Goal: Task Accomplishment & Management: Complete application form

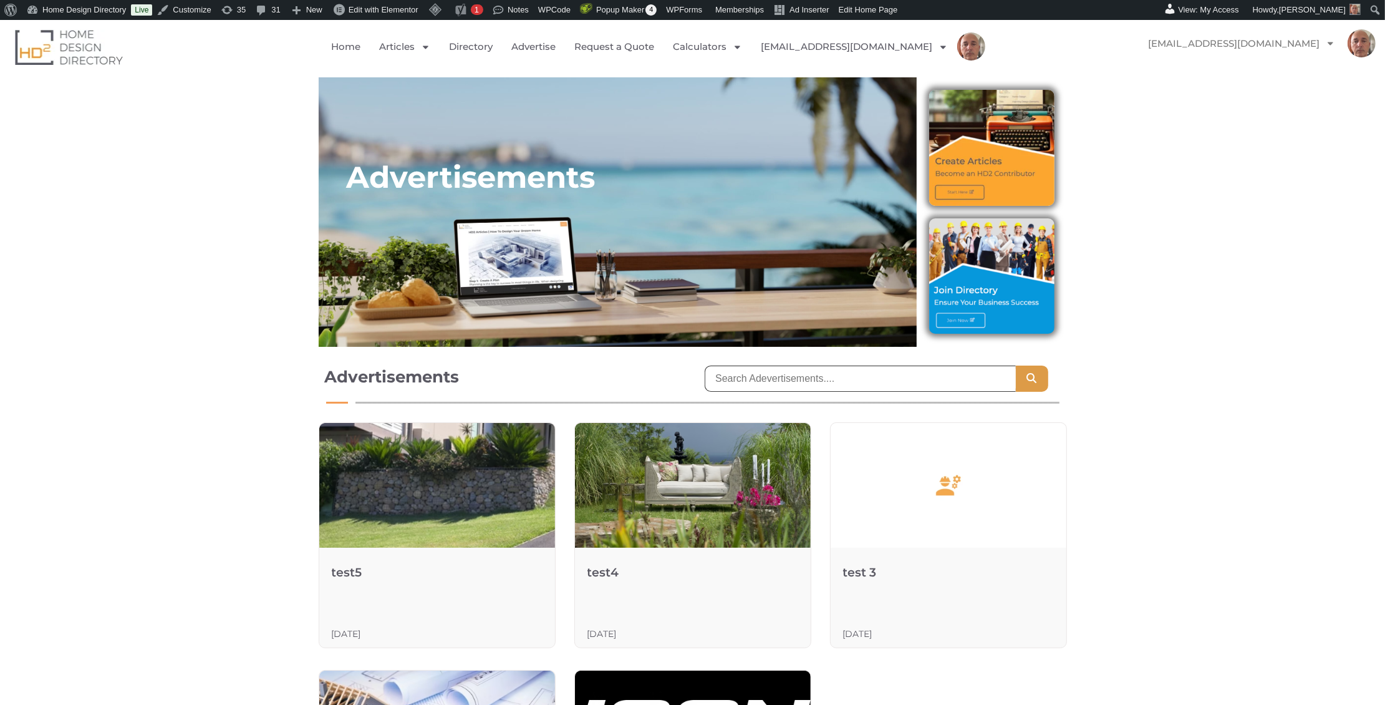
click at [761, 380] on input "search" at bounding box center [860, 378] width 311 height 26
paste input "https://meet.google.com/muc-fktf-ney"
type input "h"
click at [169, 377] on div "Advertisements Real Estate Articles & Insights Search" at bounding box center [692, 381] width 1385 height 57
click at [361, 46] on link "Home" at bounding box center [345, 46] width 29 height 29
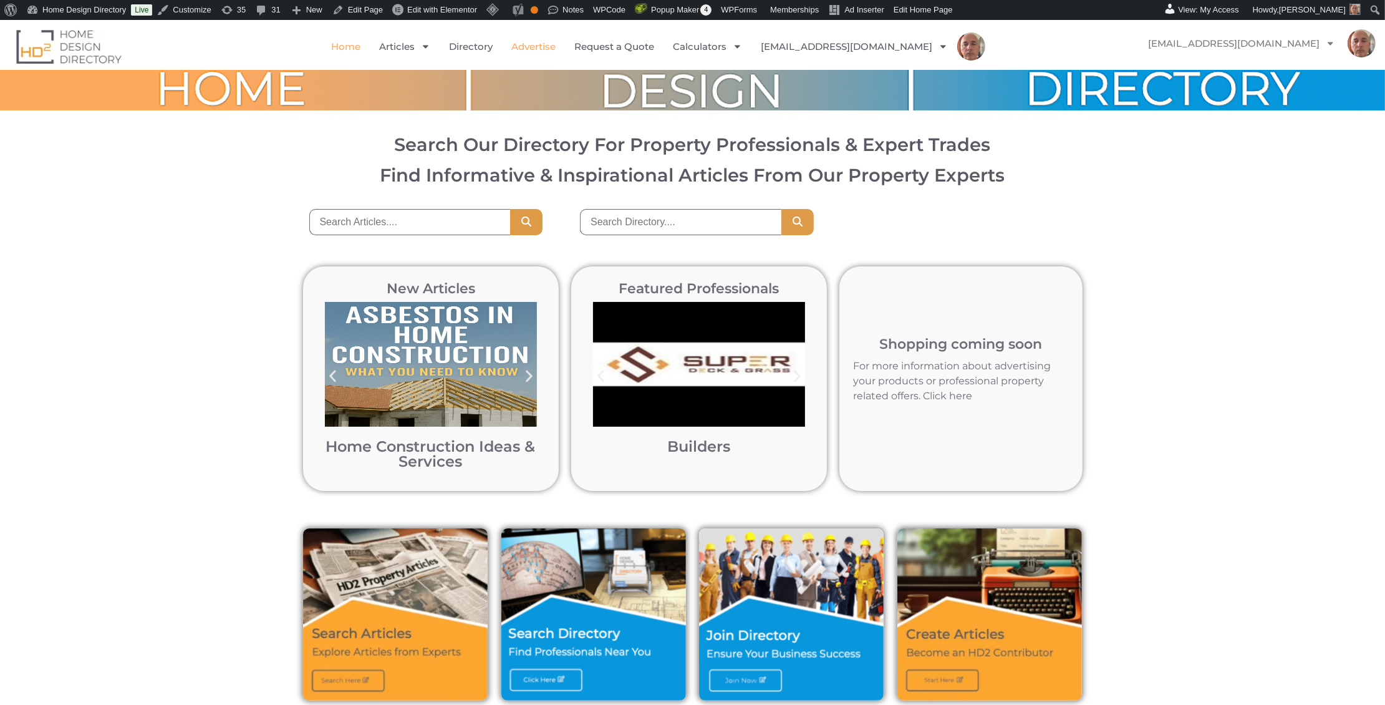
click at [556, 44] on link "Advertise" at bounding box center [533, 46] width 44 height 29
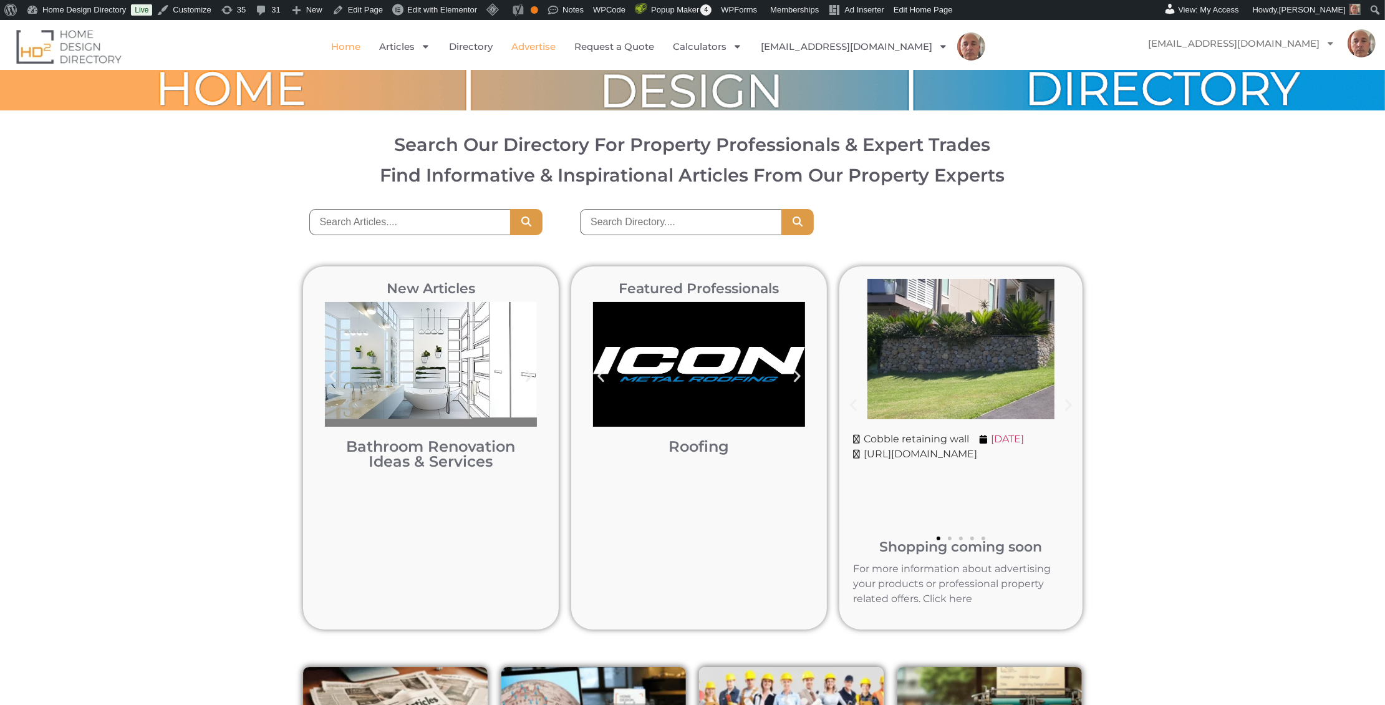
click at [556, 47] on link "Advertise" at bounding box center [533, 46] width 44 height 29
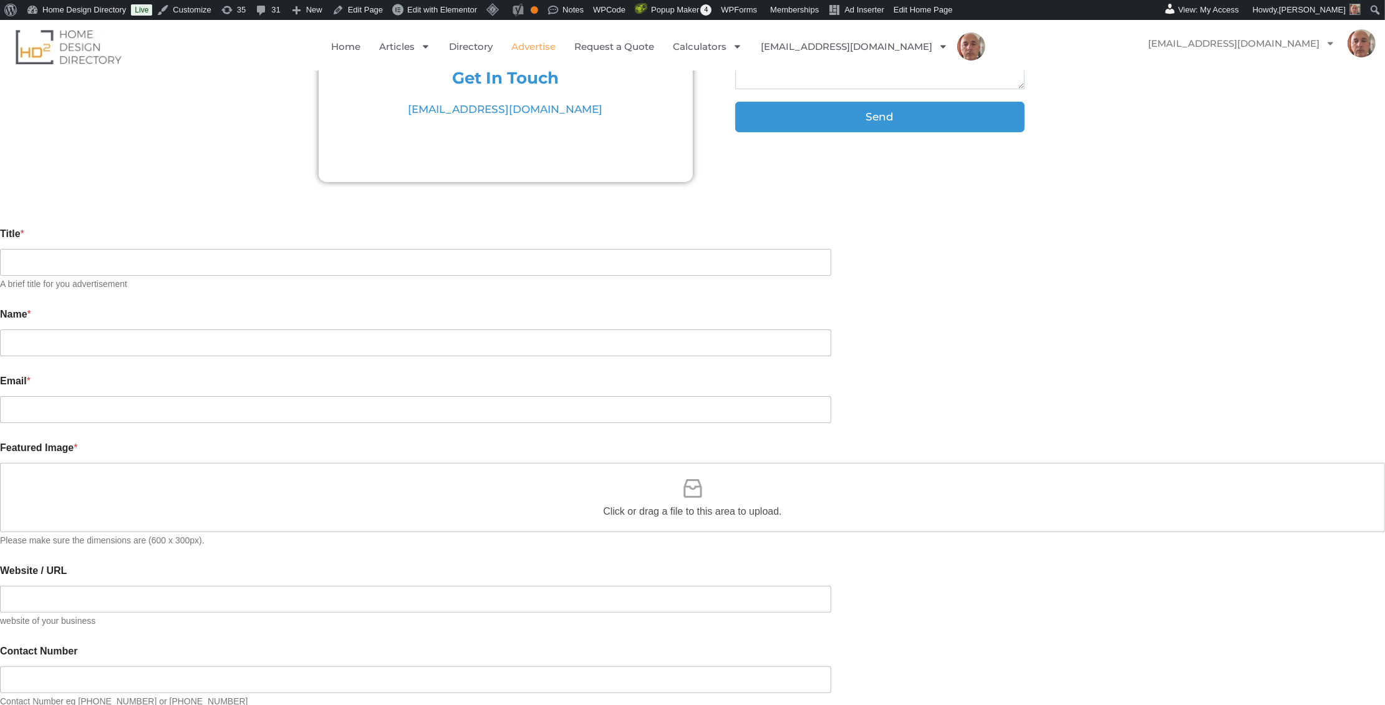
scroll to position [262, 0]
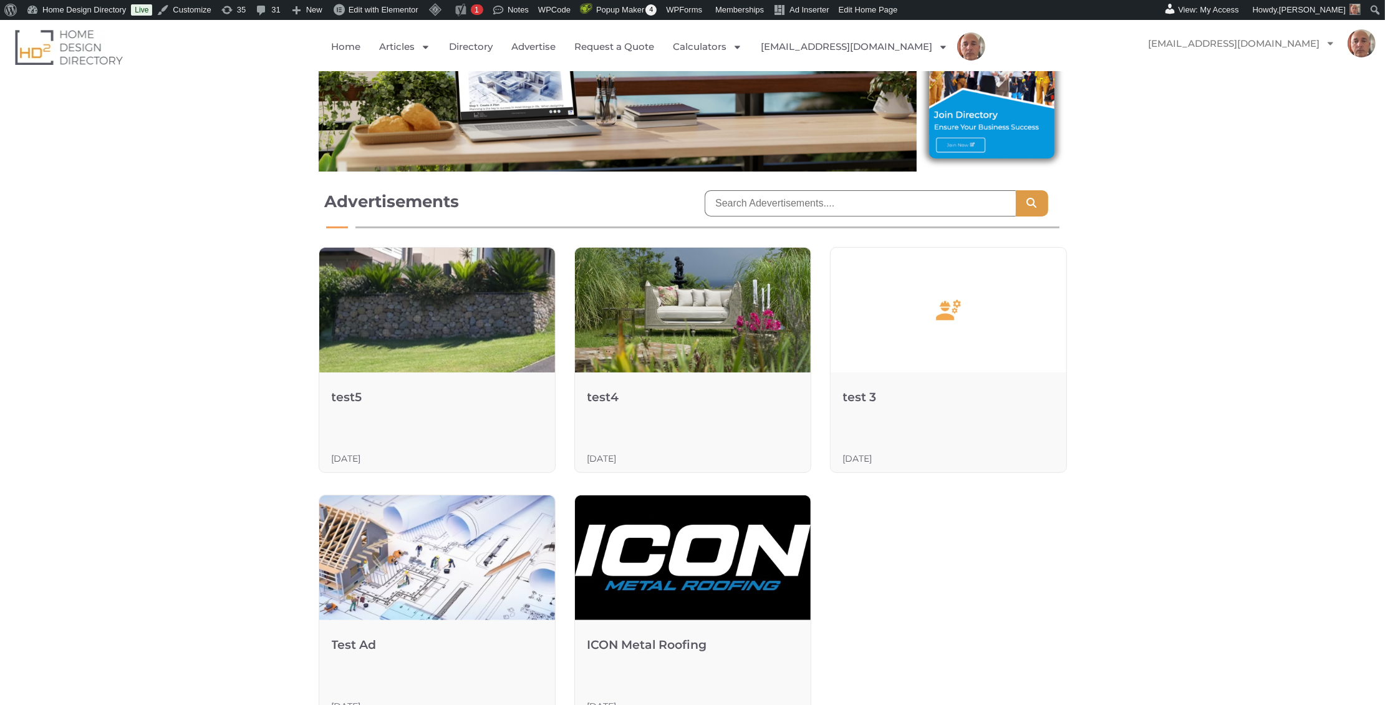
scroll to position [169, 0]
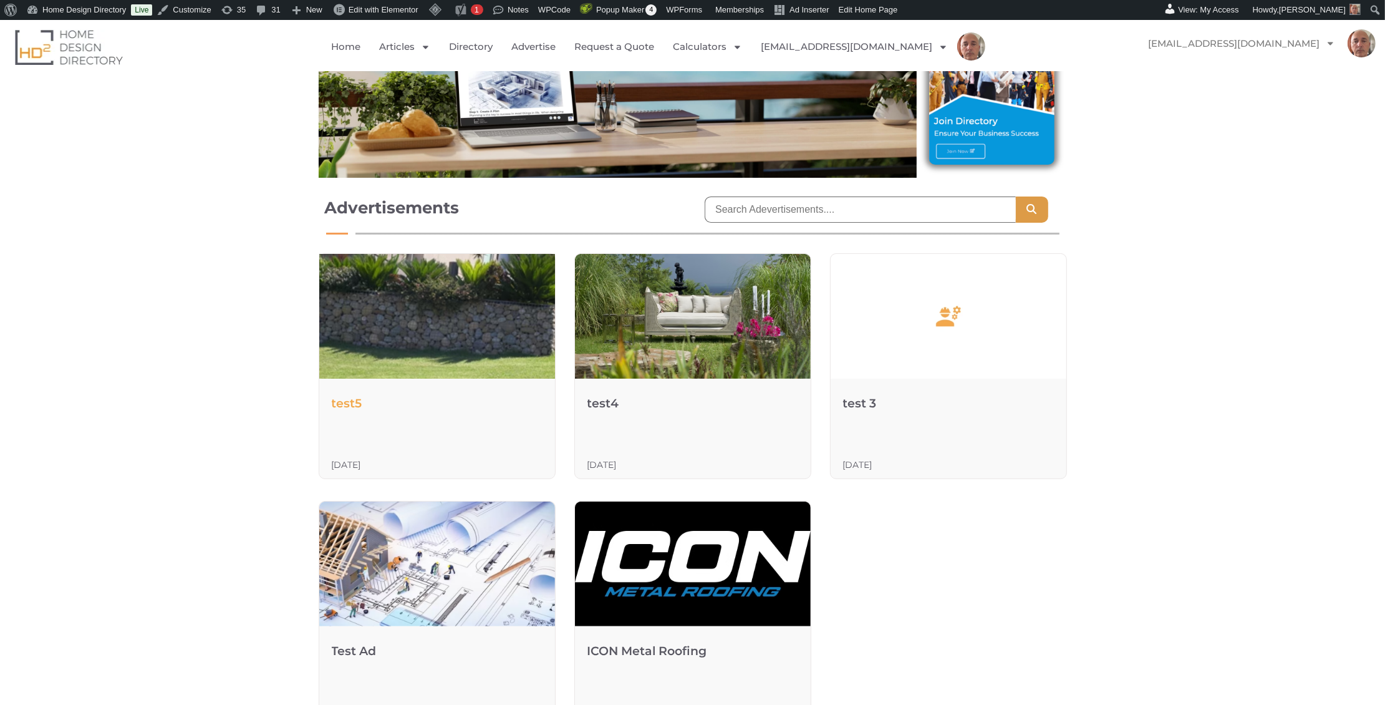
click at [410, 361] on img at bounding box center [436, 316] width 295 height 174
click at [350, 398] on link "test5" at bounding box center [347, 403] width 31 height 14
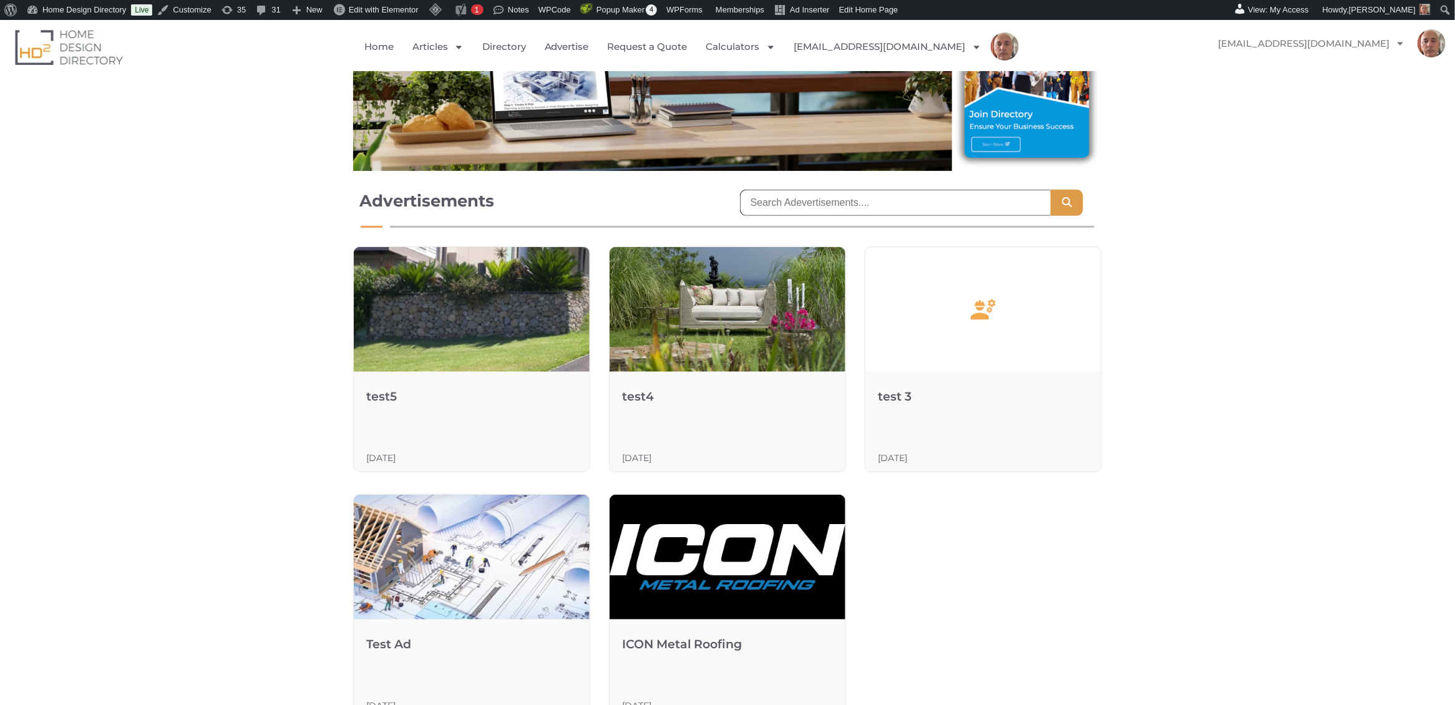
click at [927, 203] on input "search" at bounding box center [895, 203] width 311 height 26
click at [1050, 190] on button "Search" at bounding box center [1066, 203] width 32 height 26
click at [905, 200] on input "concrete" at bounding box center [895, 203] width 311 height 26
type input "test ad"
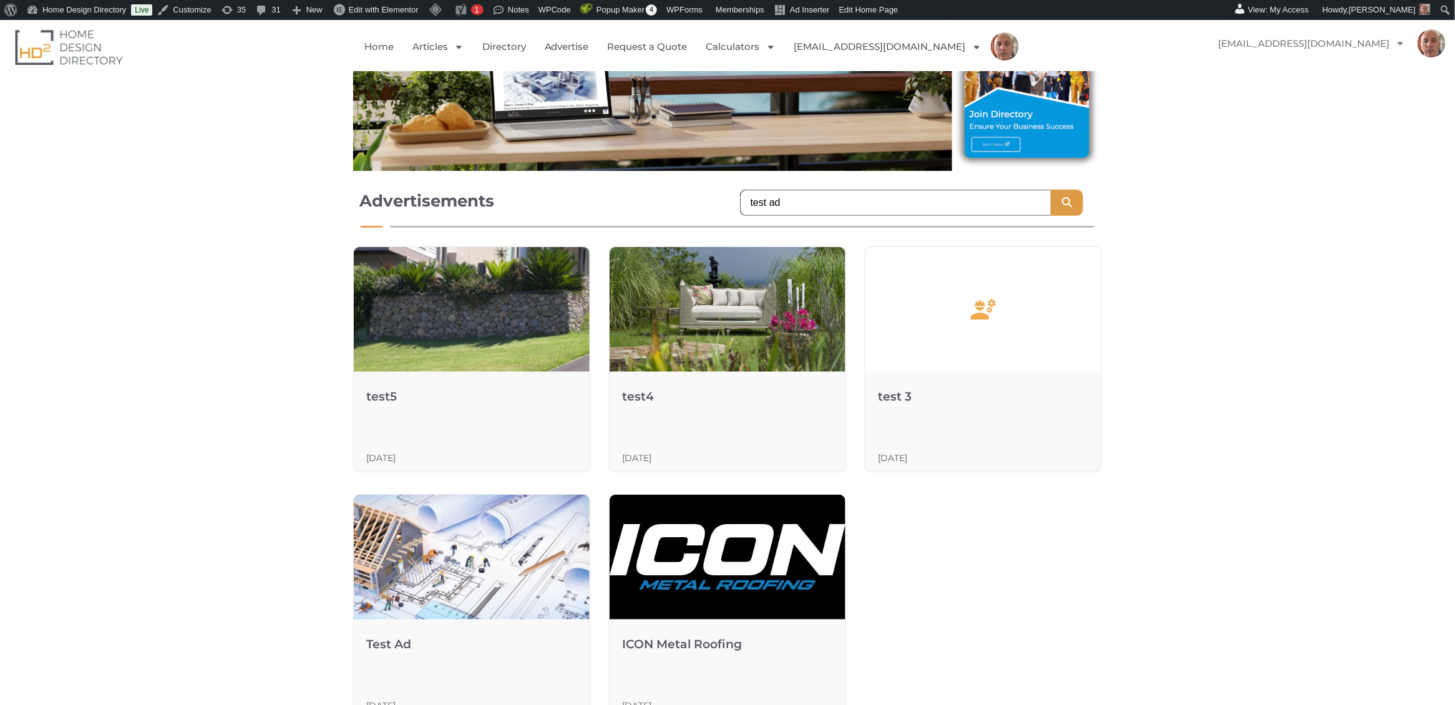
click at [1050, 190] on button "Search" at bounding box center [1066, 203] width 32 height 26
click at [689, 210] on h1 "Advertisements" at bounding box center [537, 201] width 356 height 22
click at [749, 200] on input "test ad" at bounding box center [895, 203] width 311 height 26
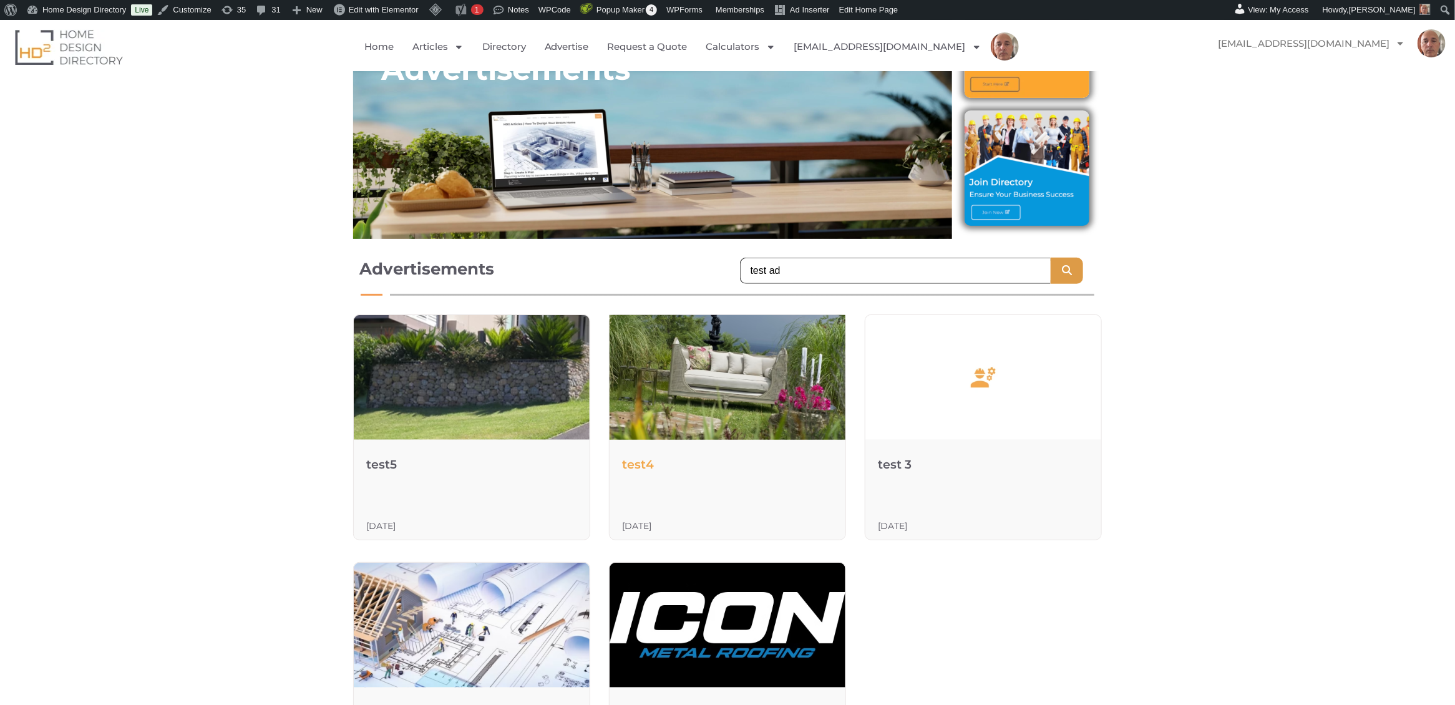
scroll to position [135, 0]
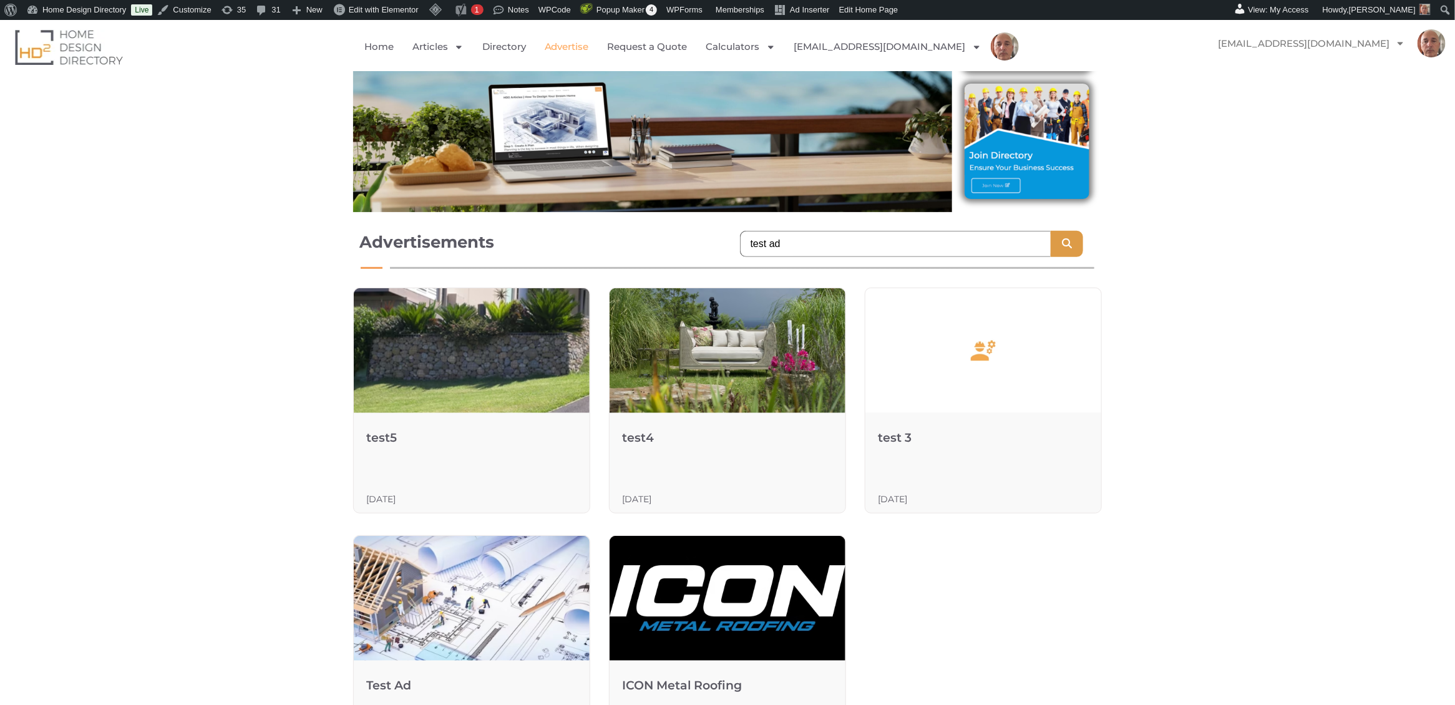
click at [589, 47] on link "Advertise" at bounding box center [567, 46] width 44 height 29
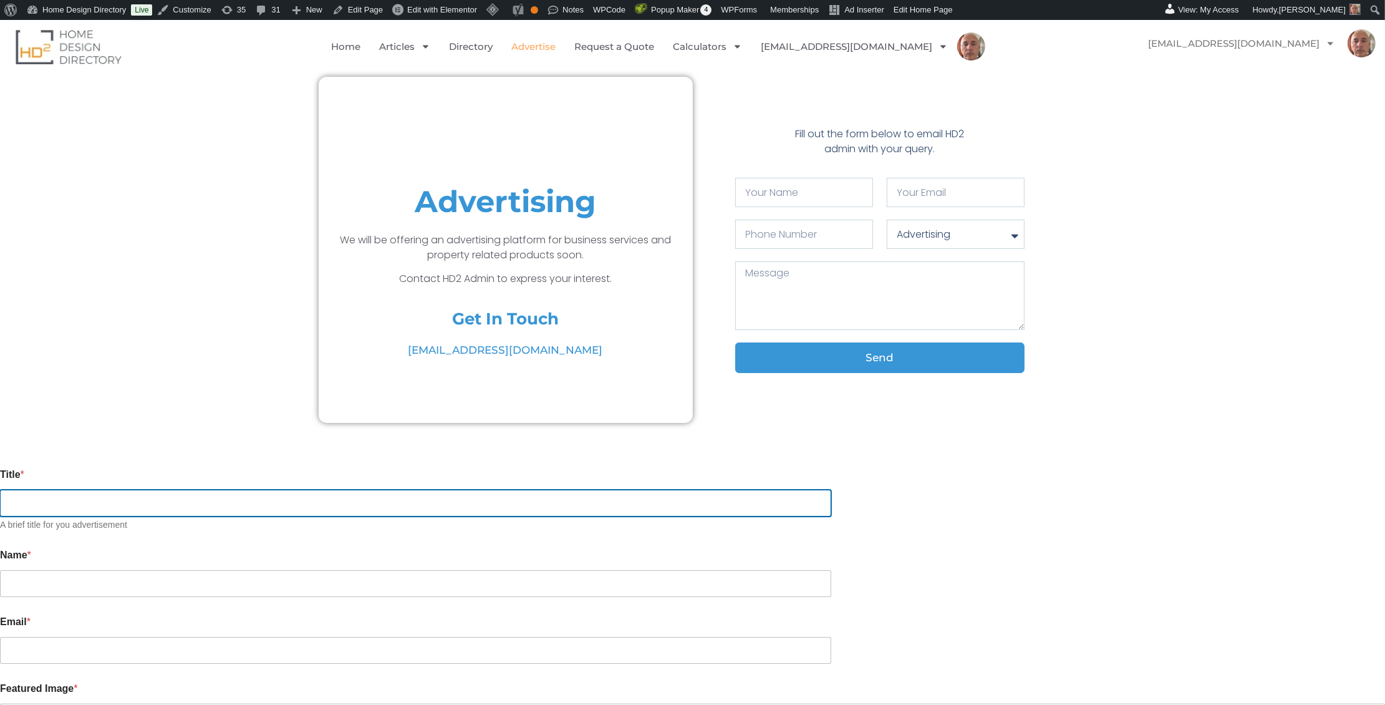
click at [486, 491] on input "Title *" at bounding box center [415, 503] width 831 height 27
type input "test7"
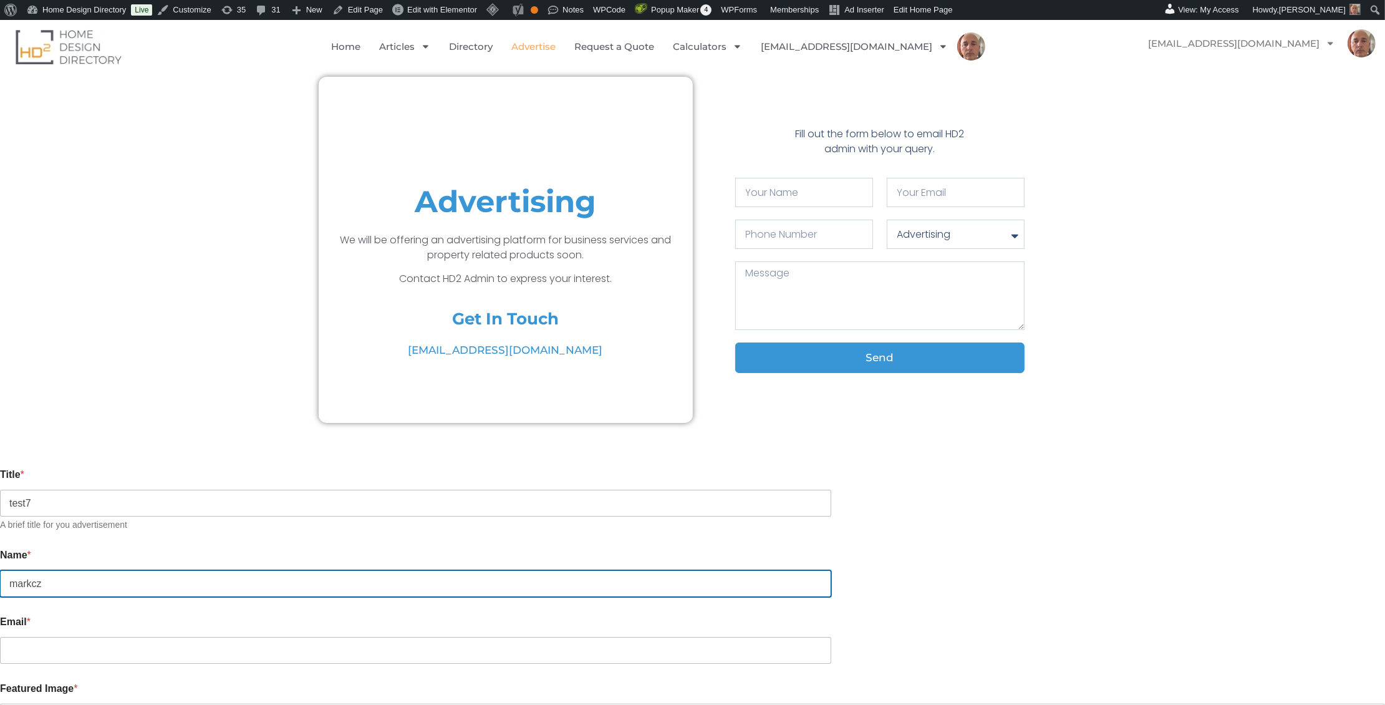
type input "markcz"
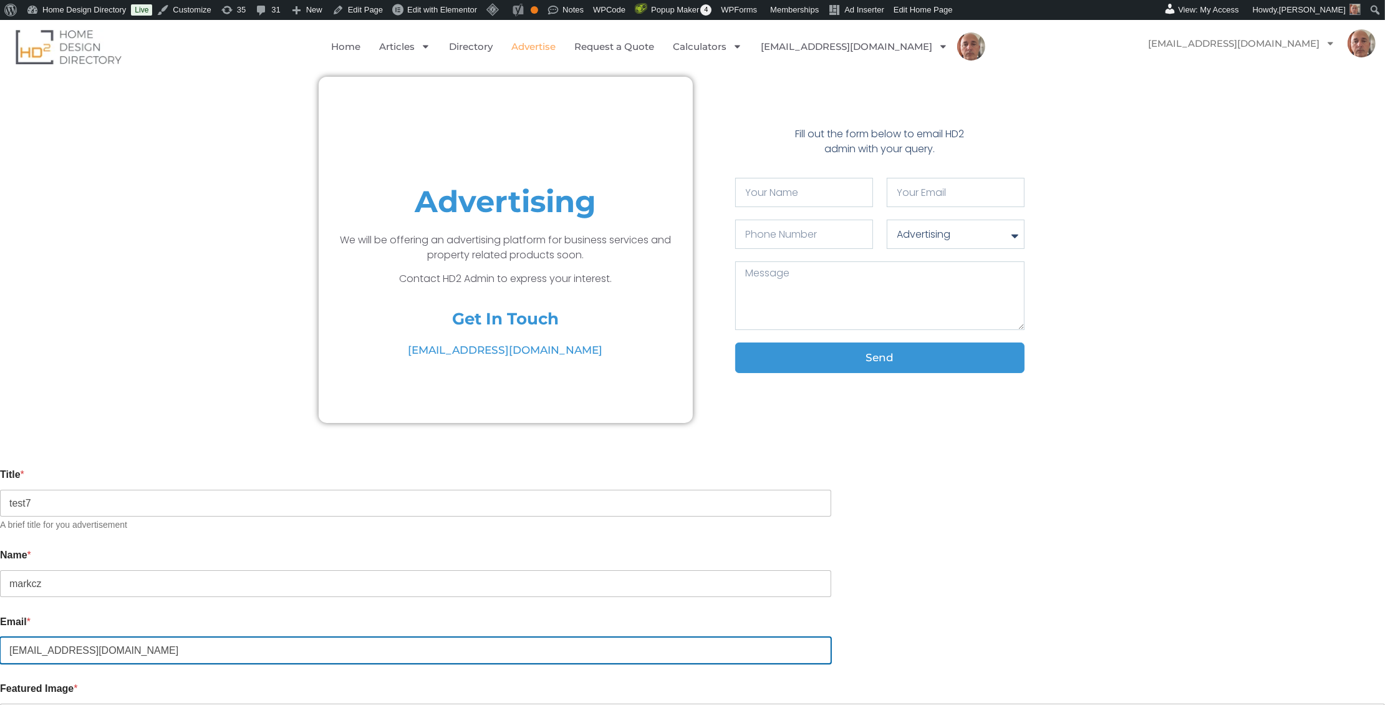
type input "markrac@yahoo.com.au"
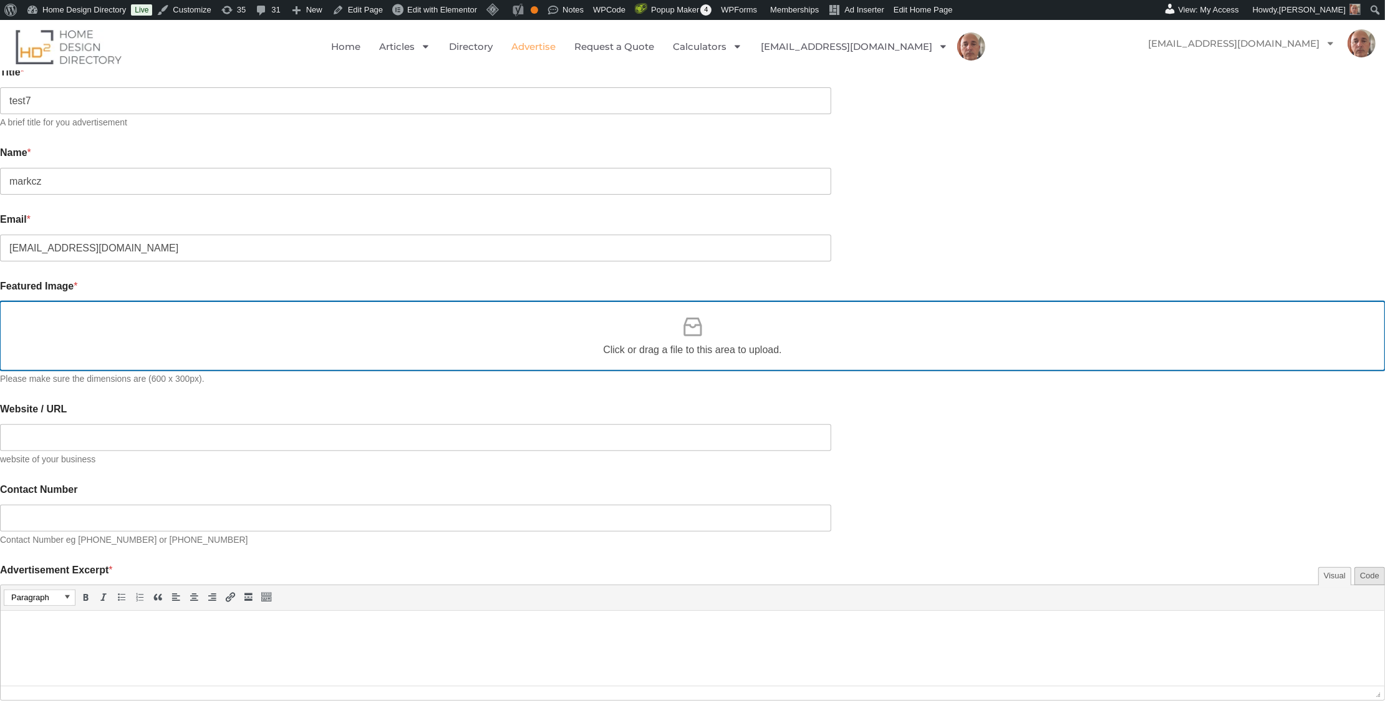
scroll to position [403, 0]
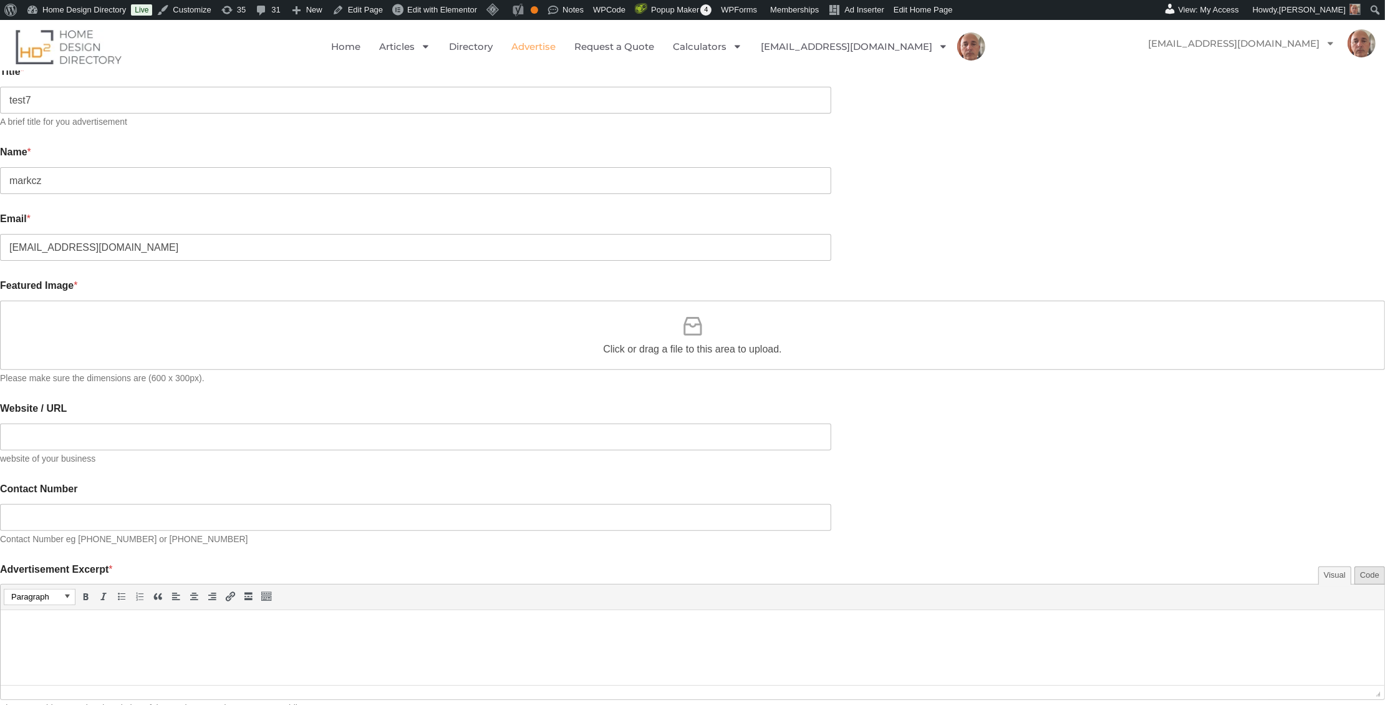
click at [694, 321] on icon at bounding box center [692, 326] width 25 height 25
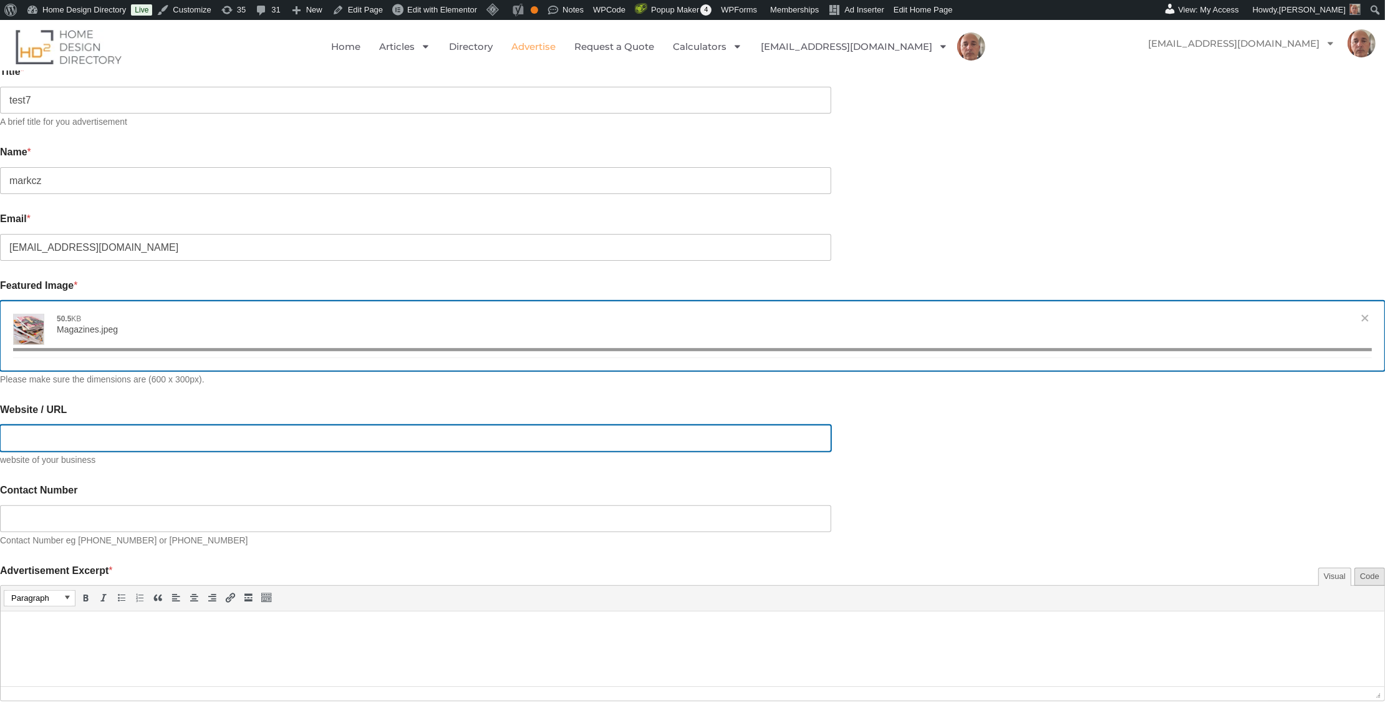
click at [455, 427] on input "Website / URL" at bounding box center [415, 438] width 831 height 27
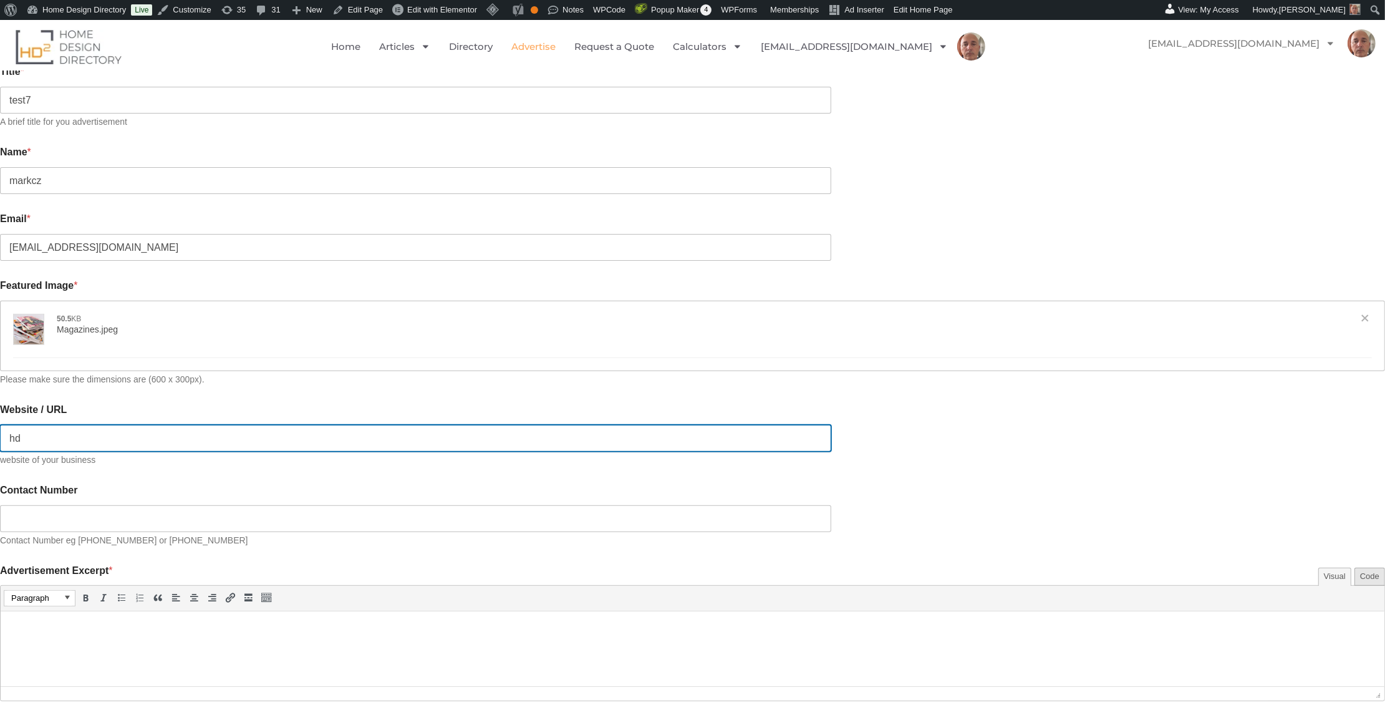
type input "hd2"
type input "[{"name":"Magazines.jpeg","file":"4852309cb3718282c88a3bba0e718e50.jpeg","url":…"
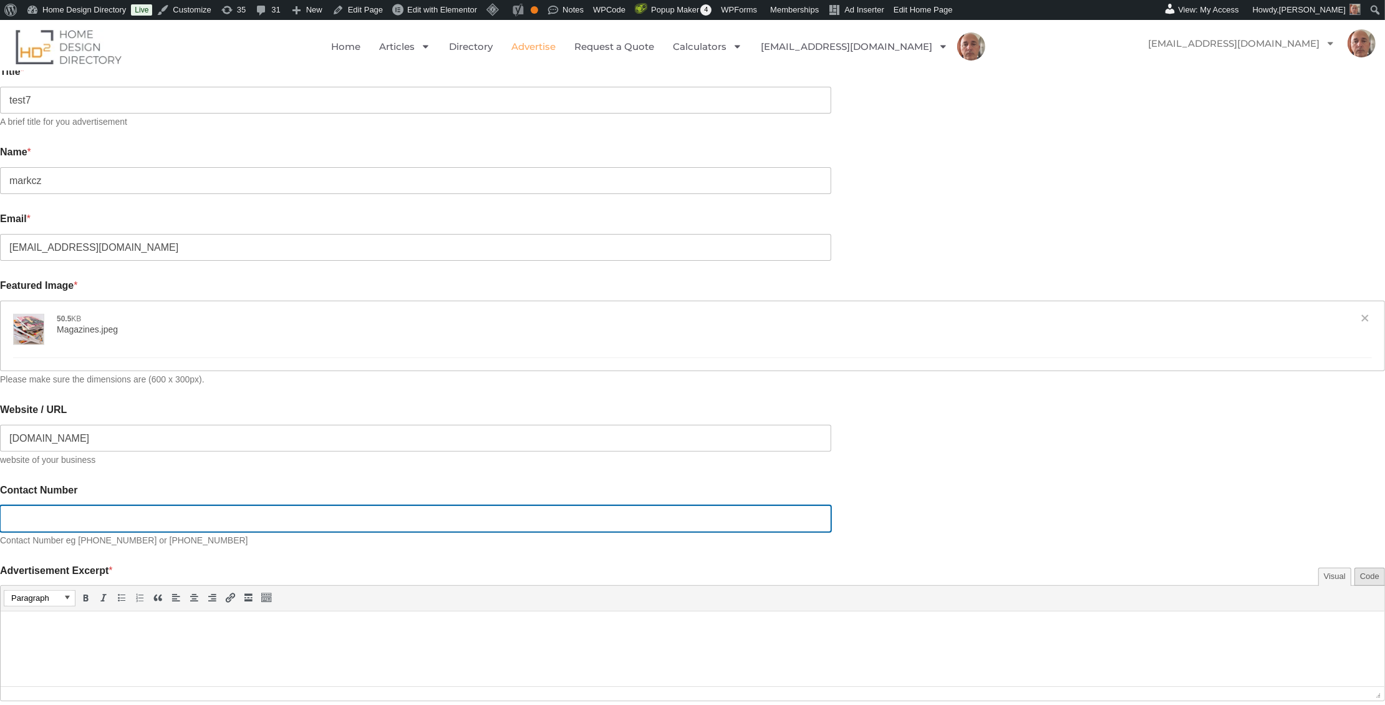
type input "https://hd2.com.au"
type input "0411222333"
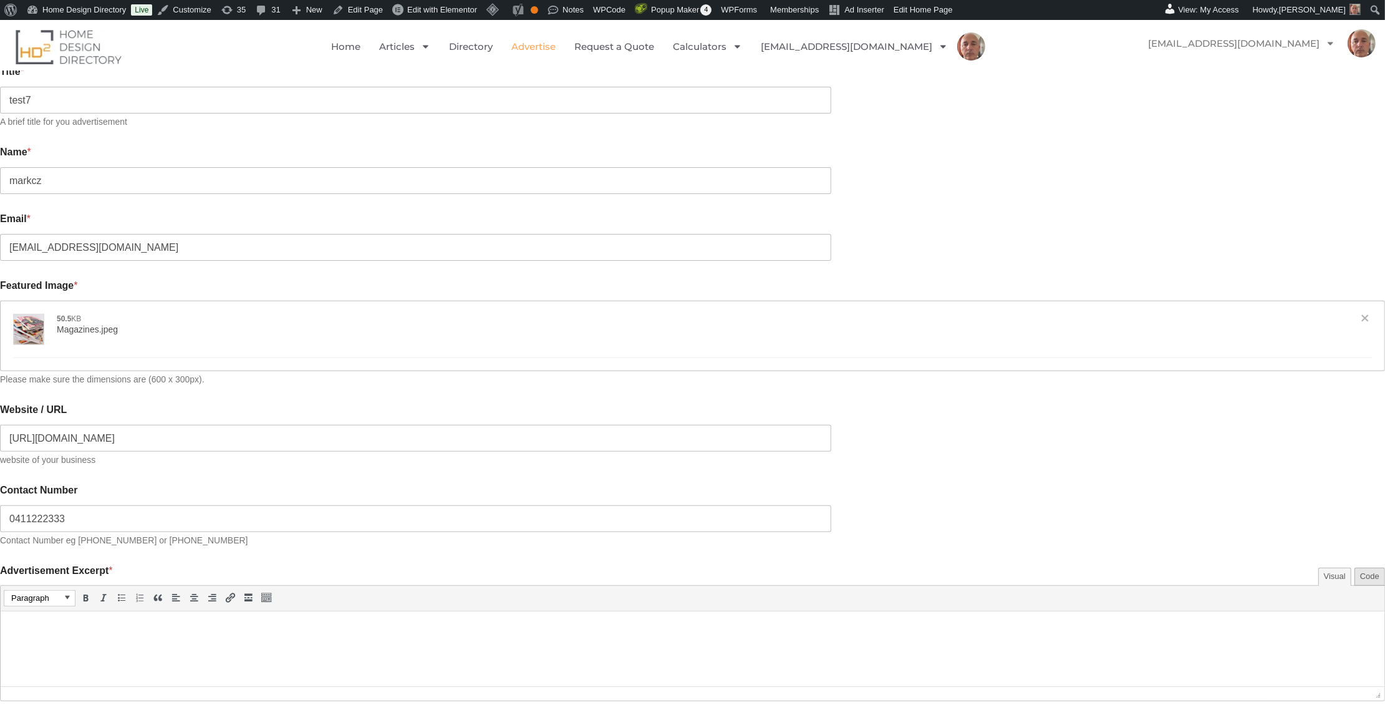
click at [130, 633] on p at bounding box center [693, 628] width 1372 height 15
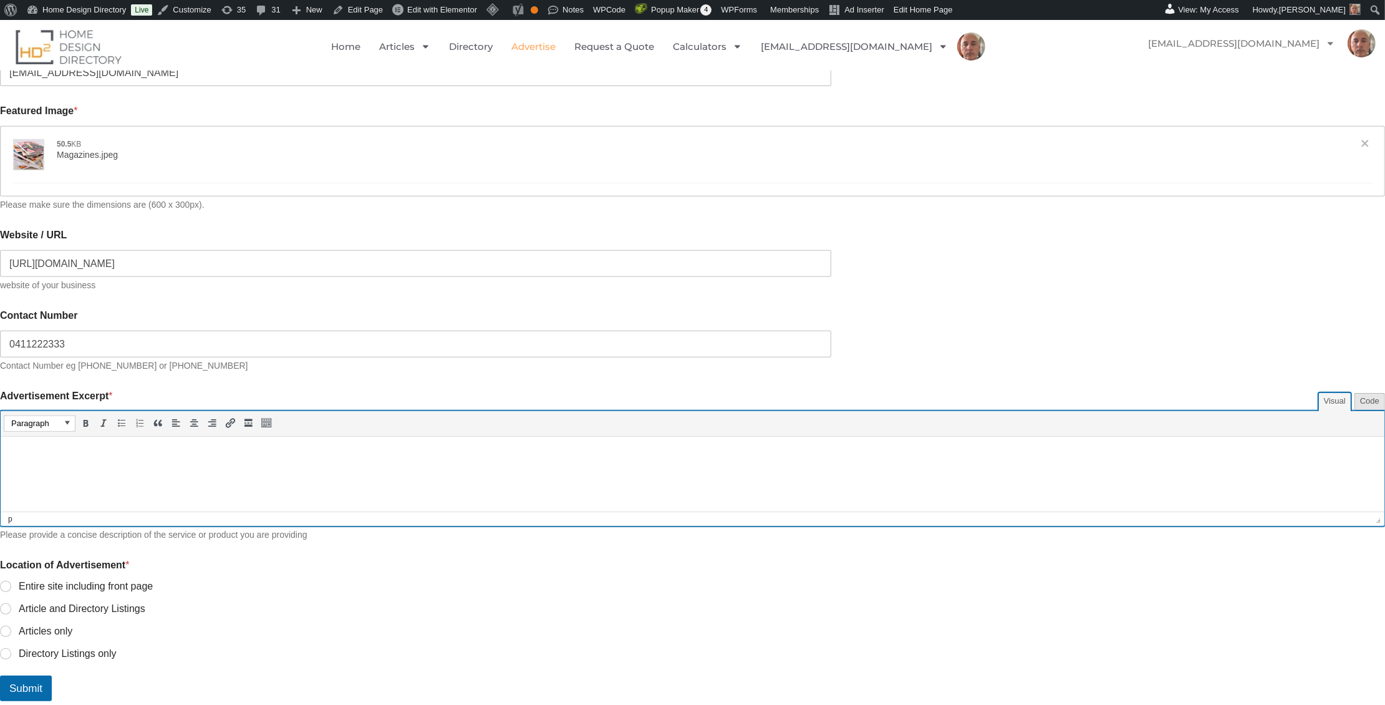
scroll to position [588, 0]
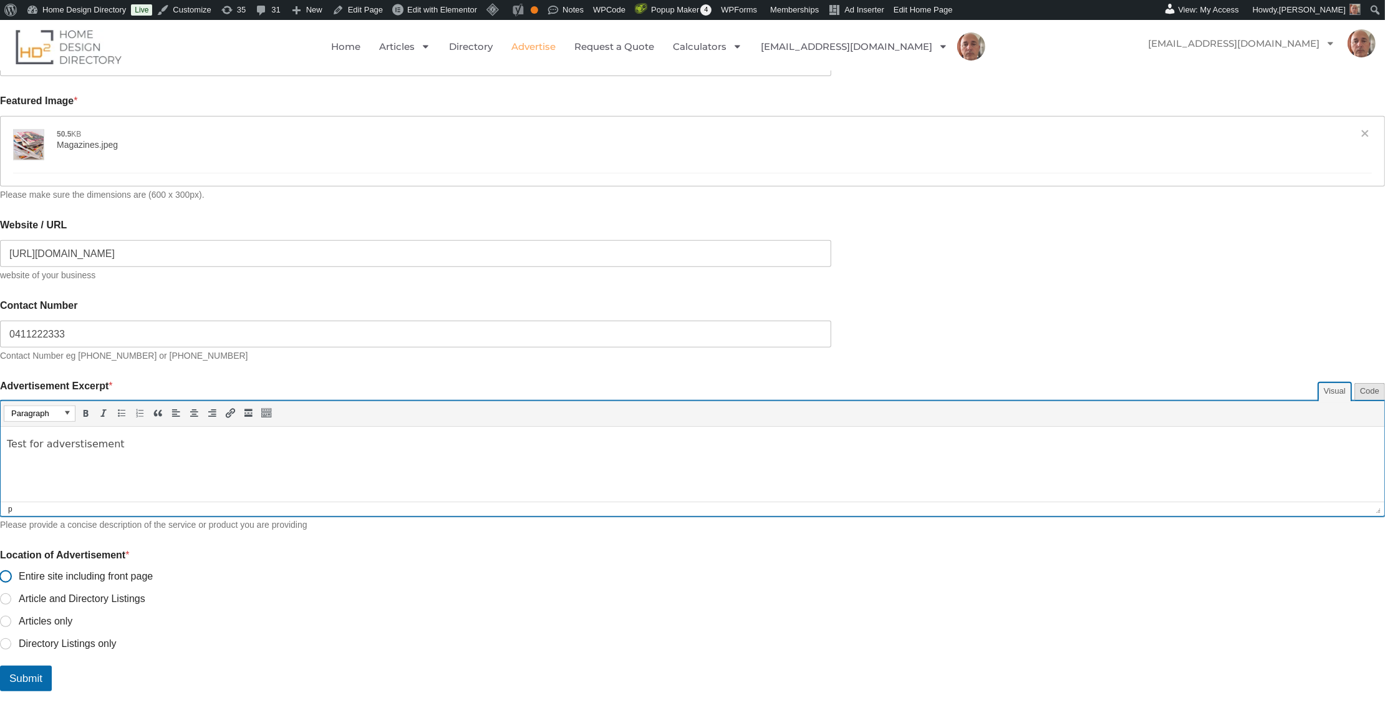
click at [11, 572] on input "Entire site including front page" at bounding box center [6, 577] width 10 height 10
radio input "true"
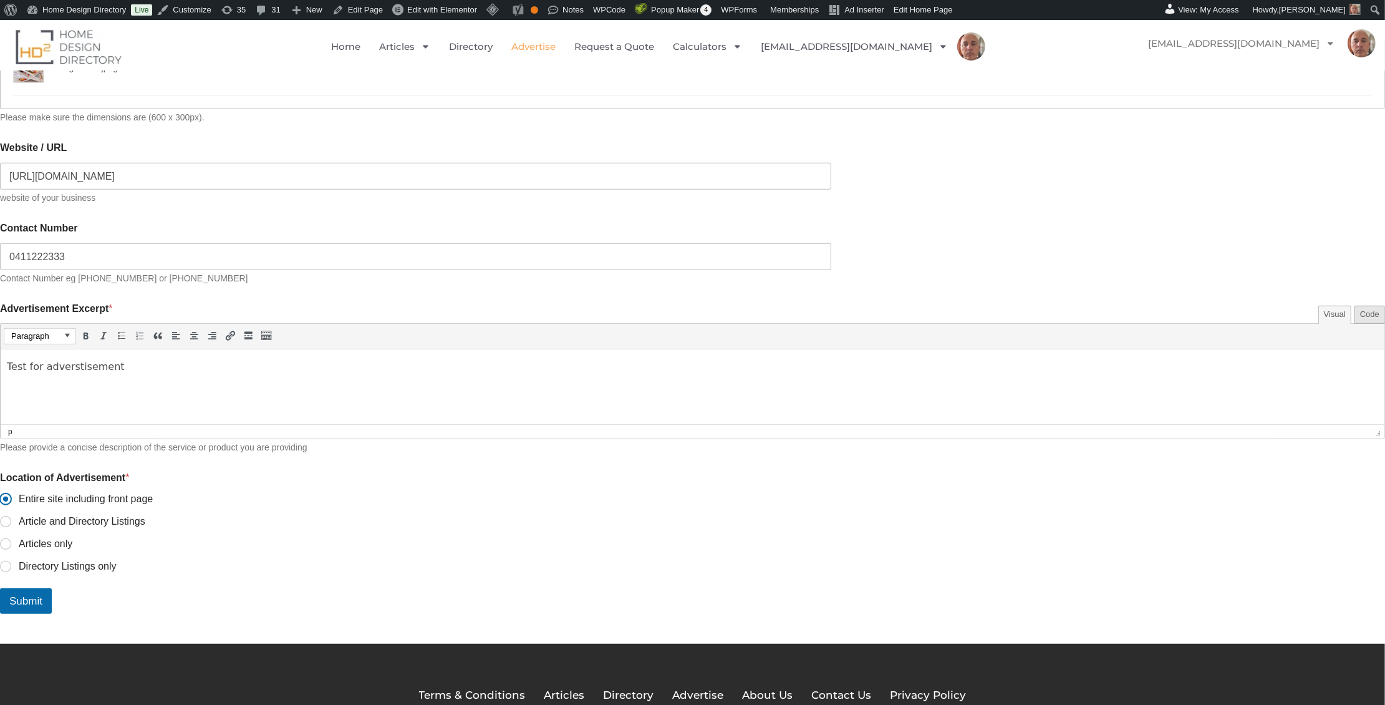
scroll to position [666, 0]
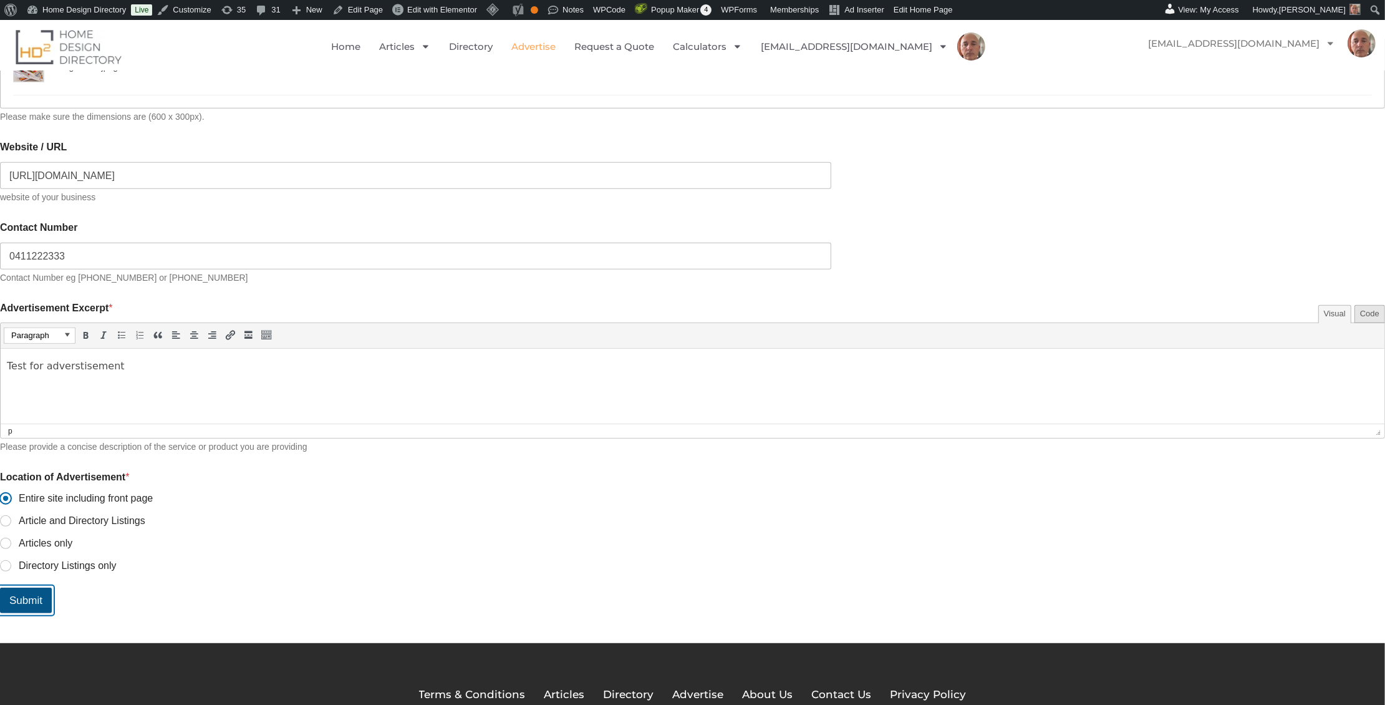
click at [52, 591] on button "Submit" at bounding box center [26, 601] width 52 height 26
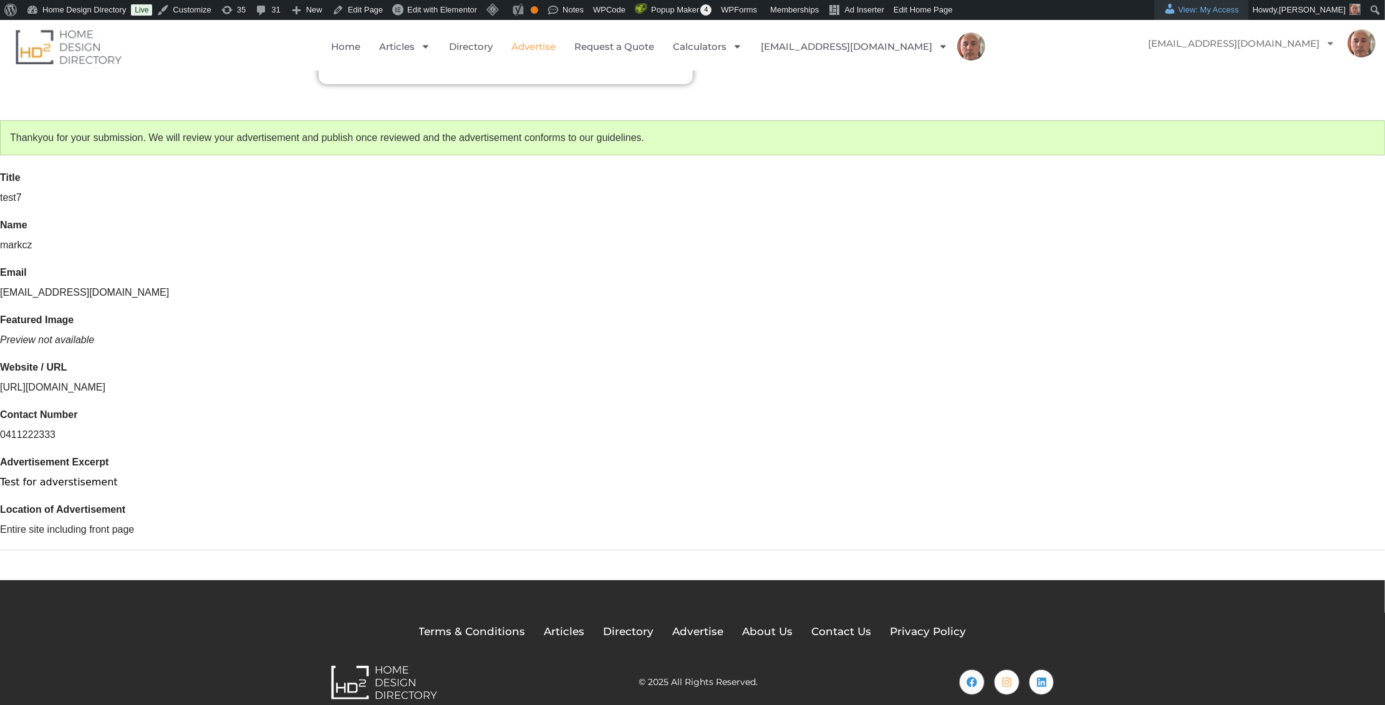
scroll to position [341, 0]
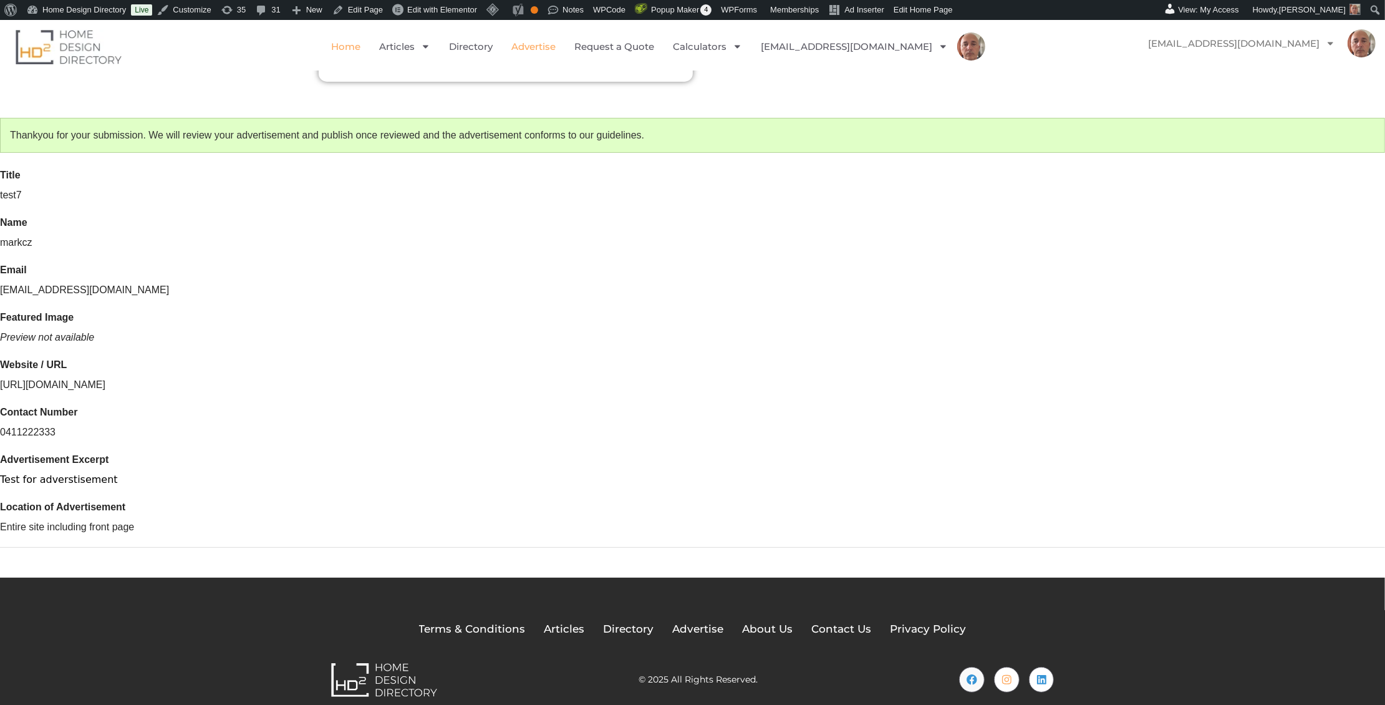
click at [361, 44] on link "Home" at bounding box center [345, 46] width 29 height 29
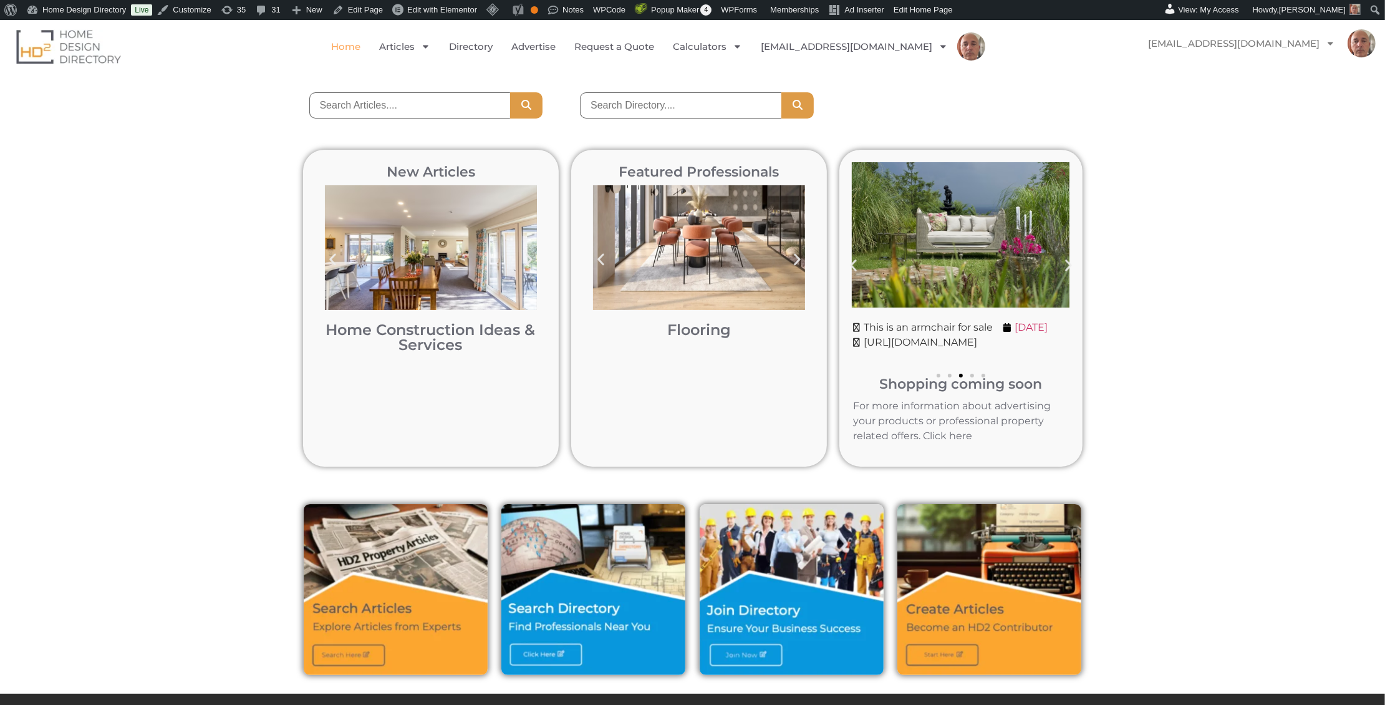
scroll to position [114, 0]
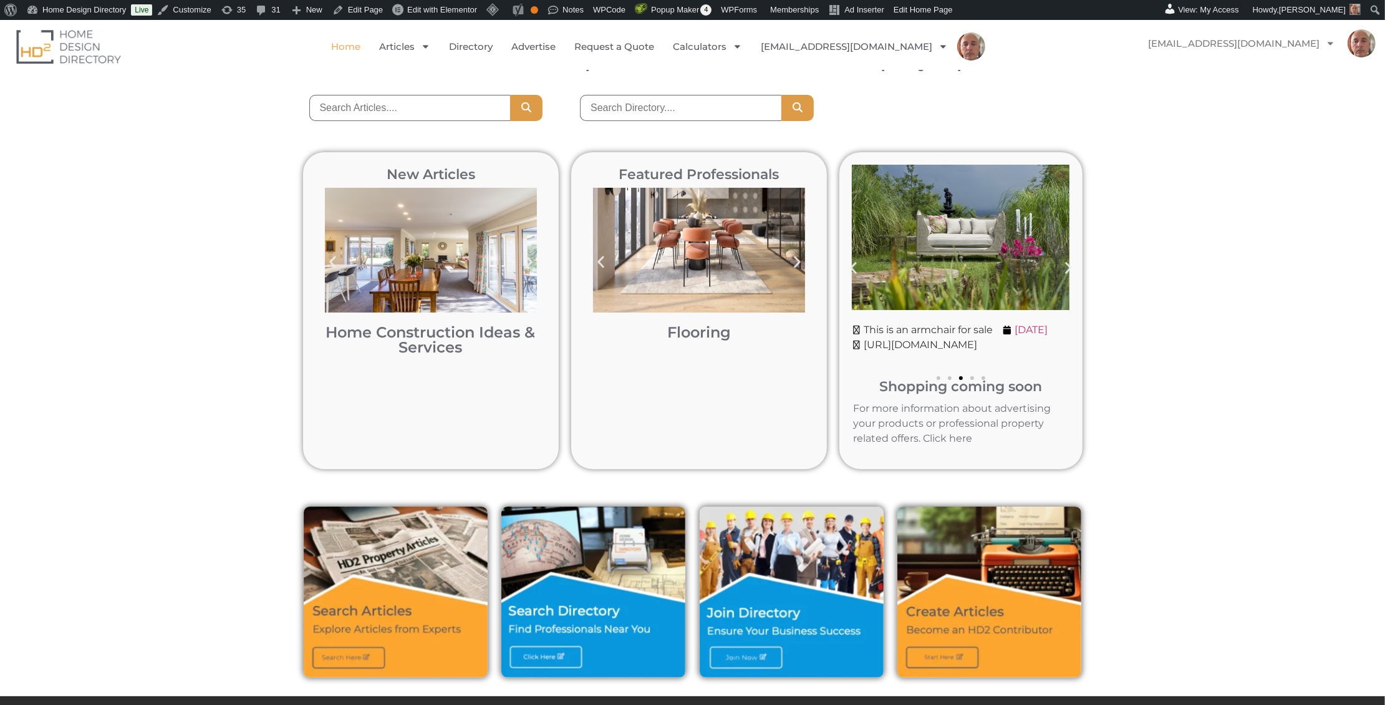
click at [934, 402] on link at bounding box center [961, 310] width 243 height 317
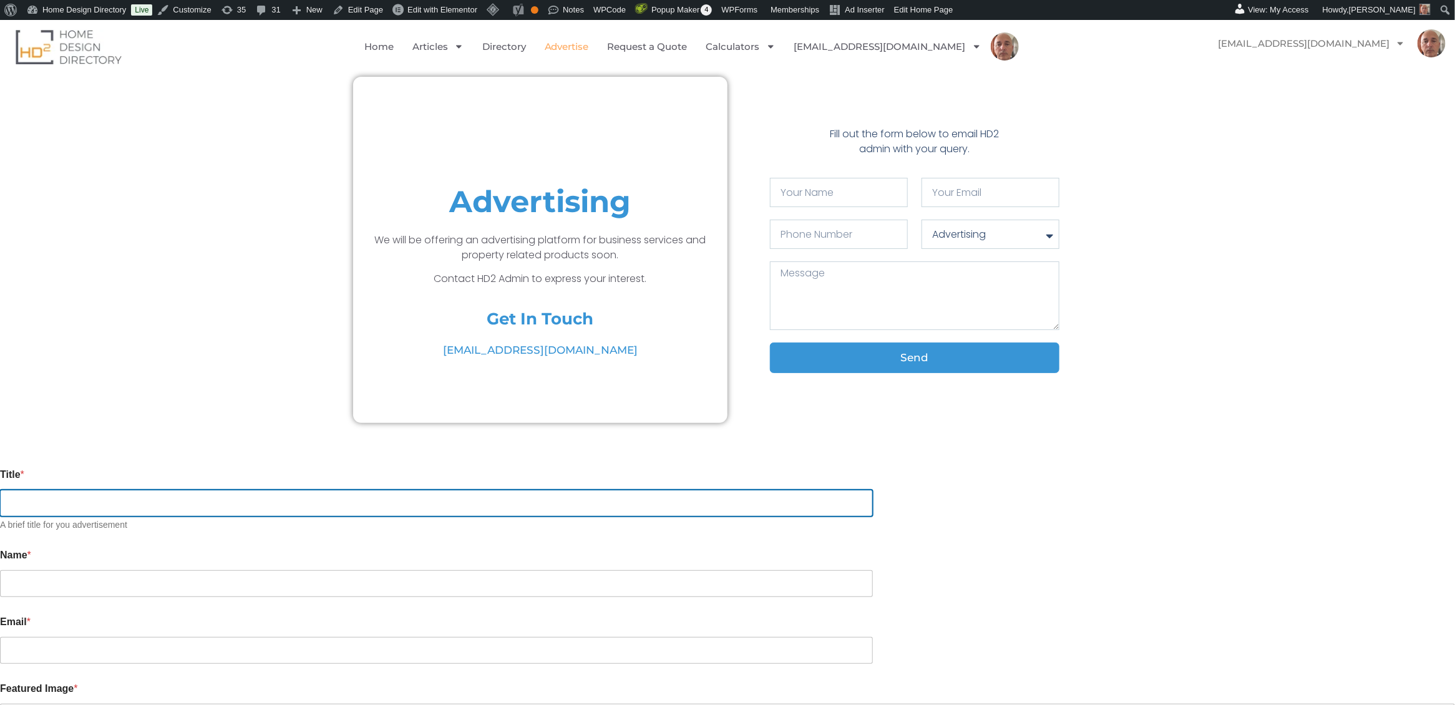
click at [380, 498] on input "Title *" at bounding box center [436, 503] width 873 height 27
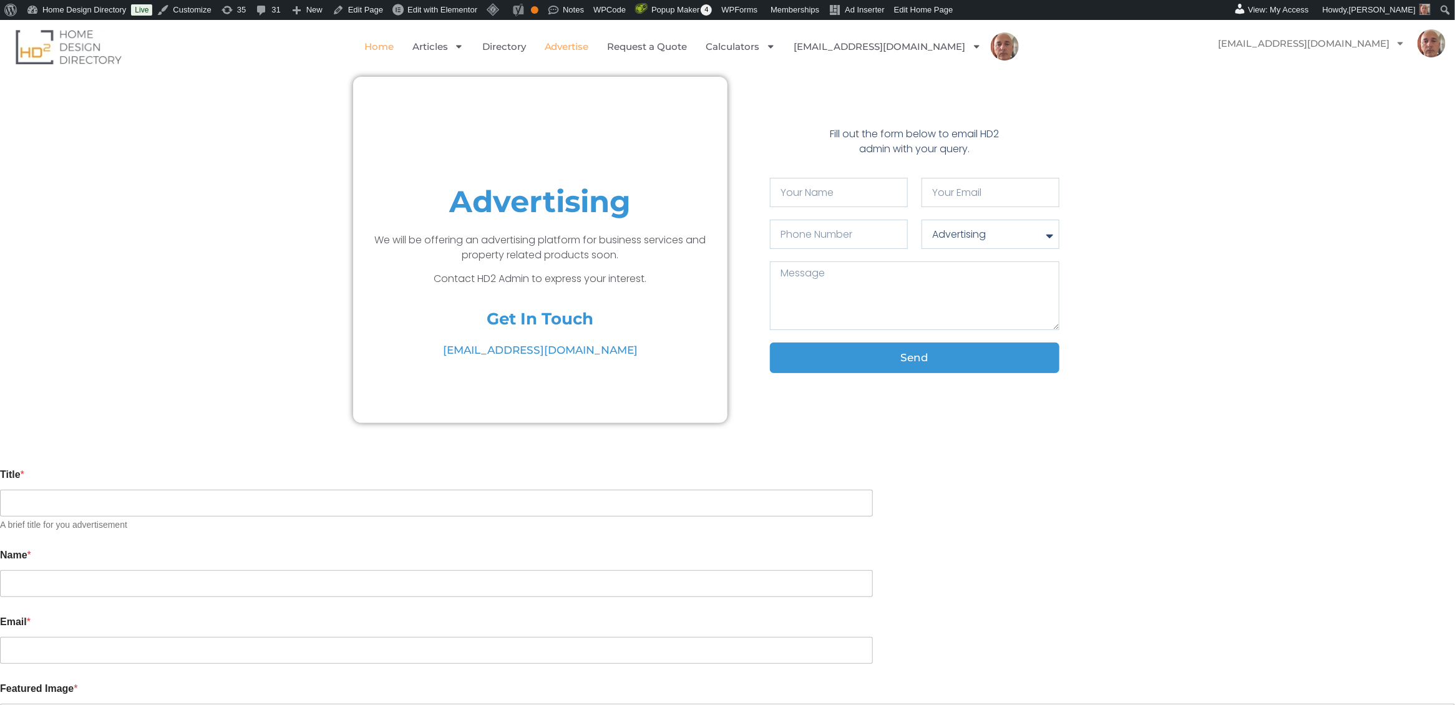
click at [394, 45] on link "Home" at bounding box center [378, 46] width 29 height 29
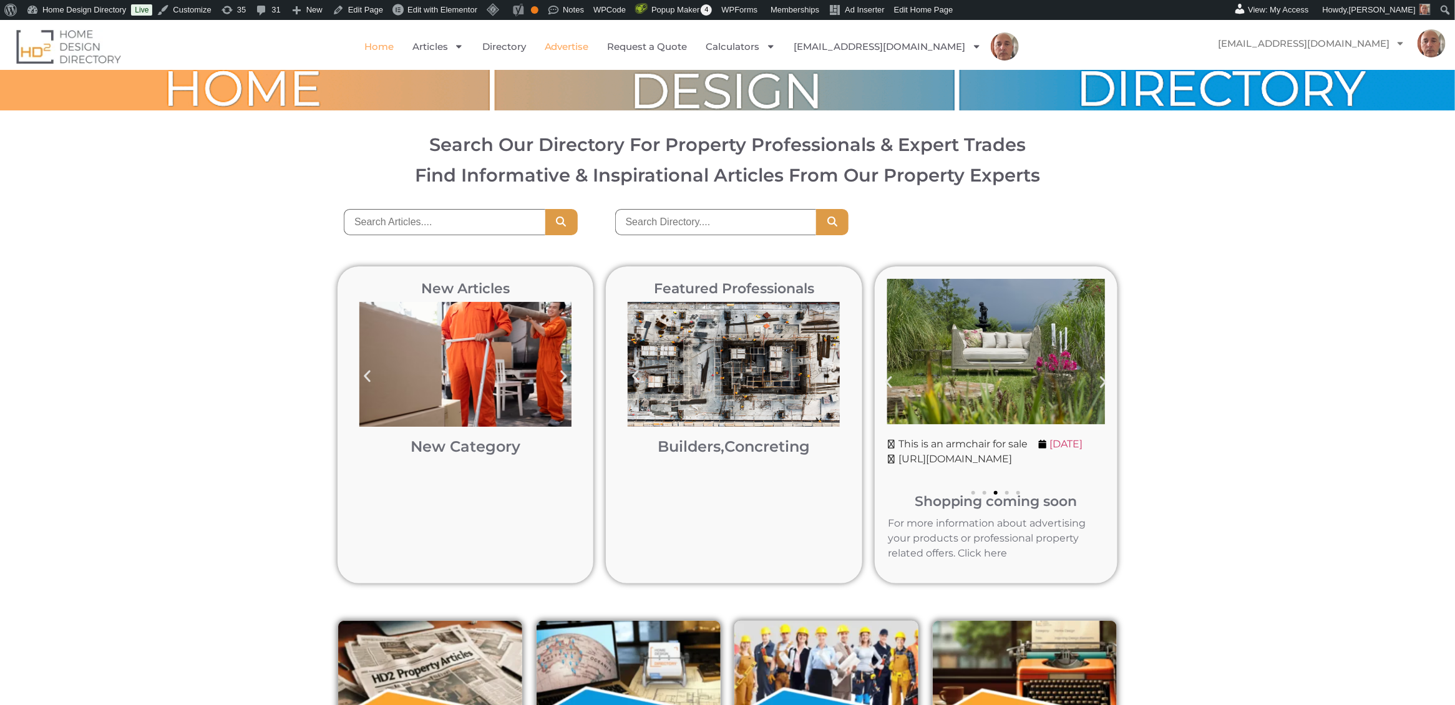
click at [588, 47] on link "Advertise" at bounding box center [567, 46] width 44 height 29
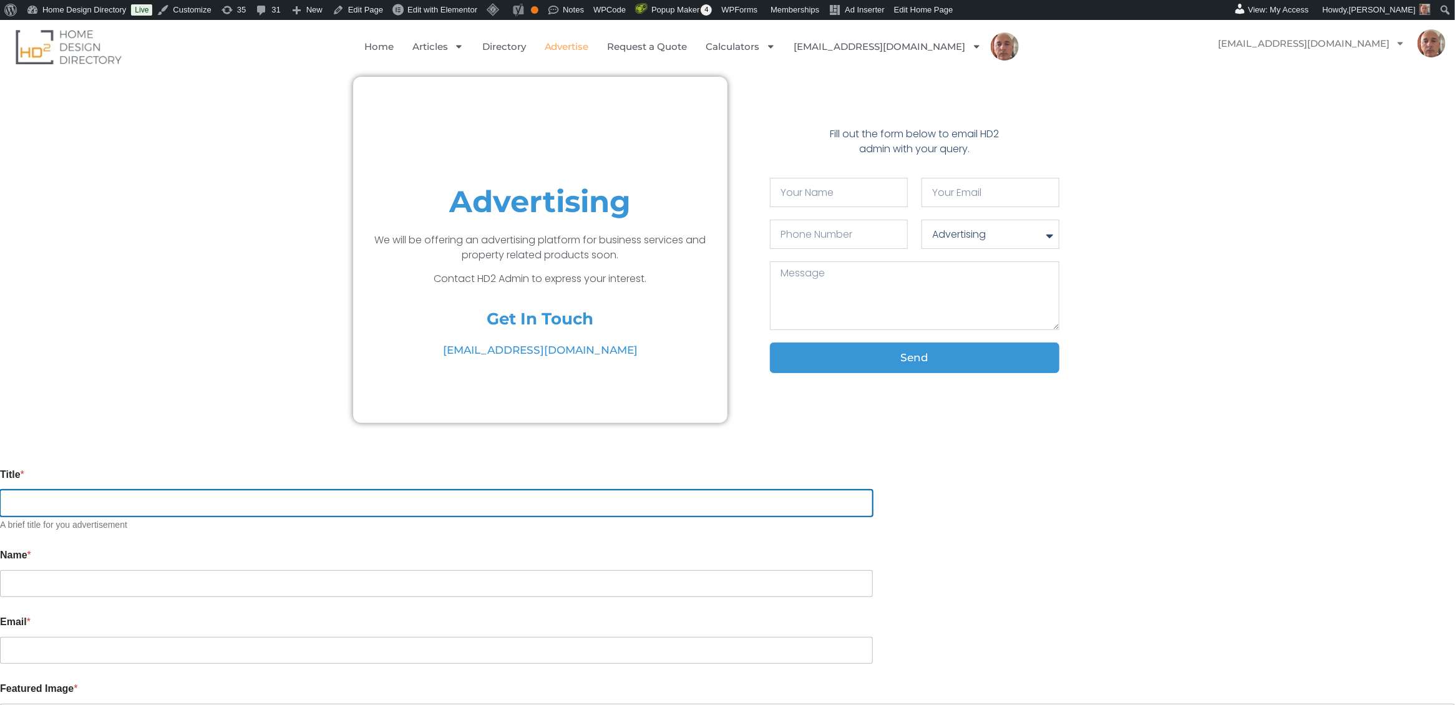
click at [426, 493] on input "Title *" at bounding box center [436, 503] width 873 height 27
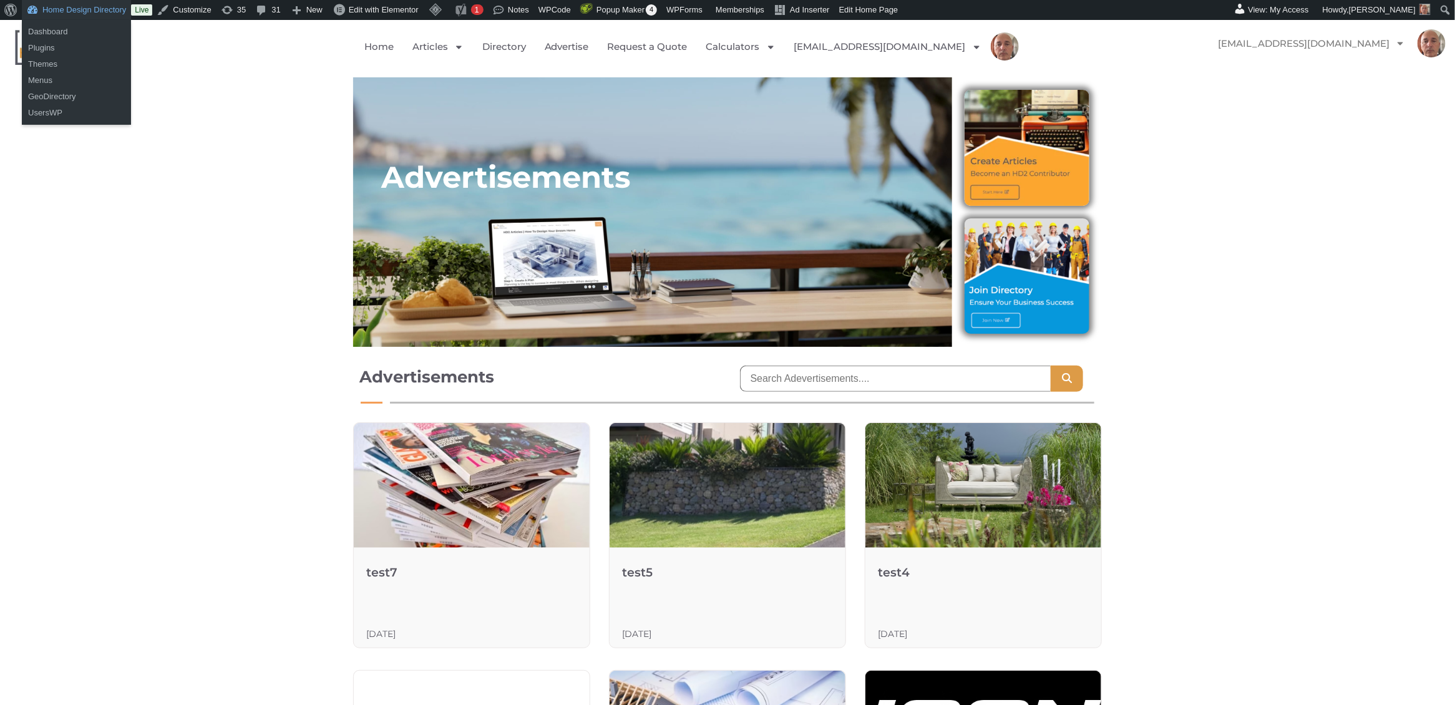
click at [51, 14] on link "Home Design Directory" at bounding box center [76, 10] width 109 height 20
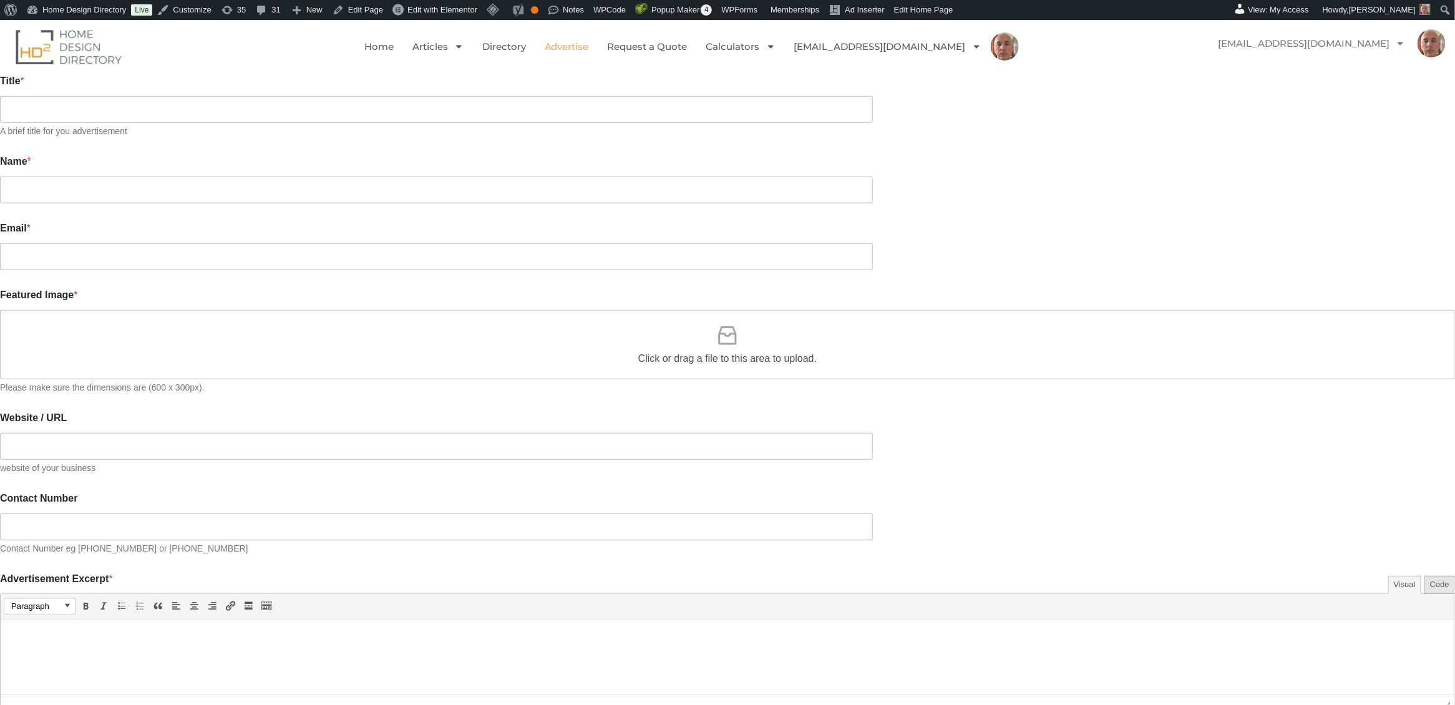
scroll to position [730, 0]
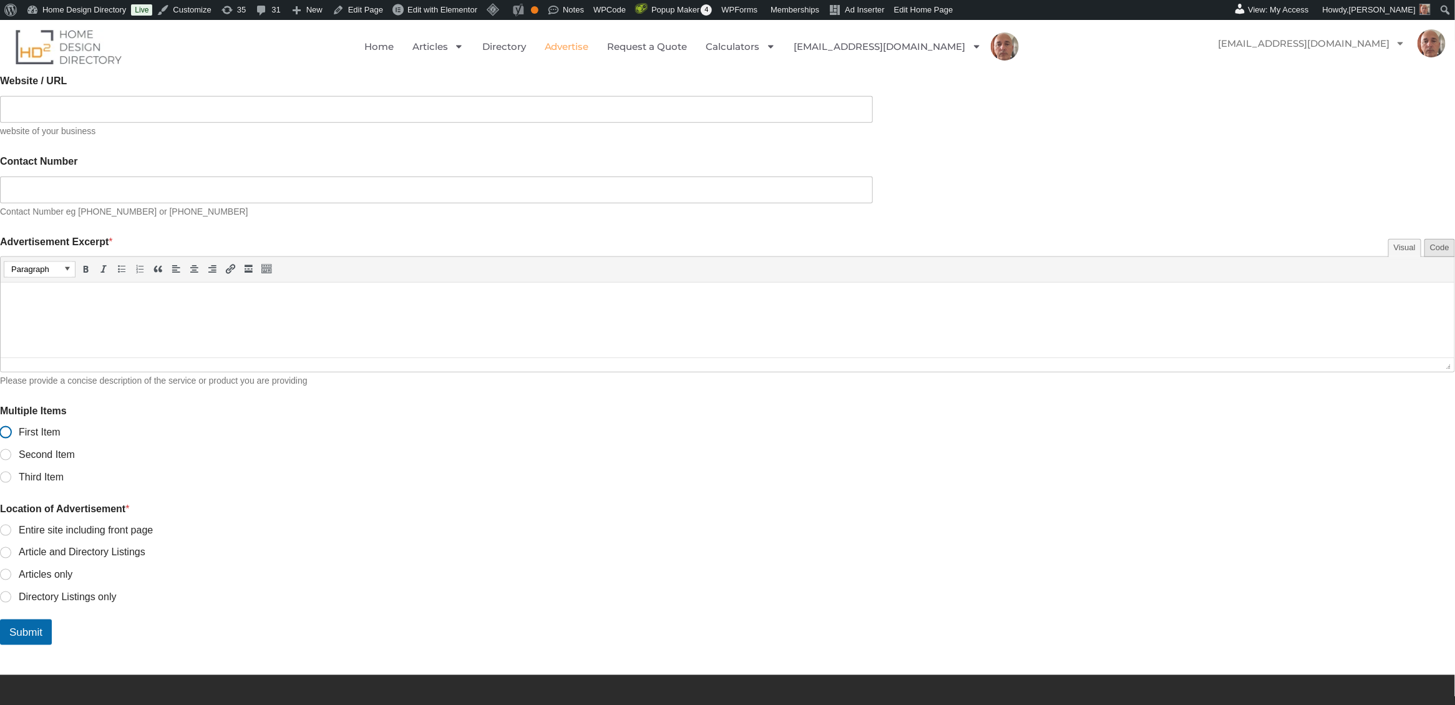
drag, startPoint x: 357, startPoint y: 424, endPoint x: 354, endPoint y: 437, distance: 13.5
click at [11, 428] on input "First Item" at bounding box center [6, 433] width 10 height 10
radio input "true"
click at [11, 450] on input "Second Item" at bounding box center [6, 455] width 10 height 10
radio input "true"
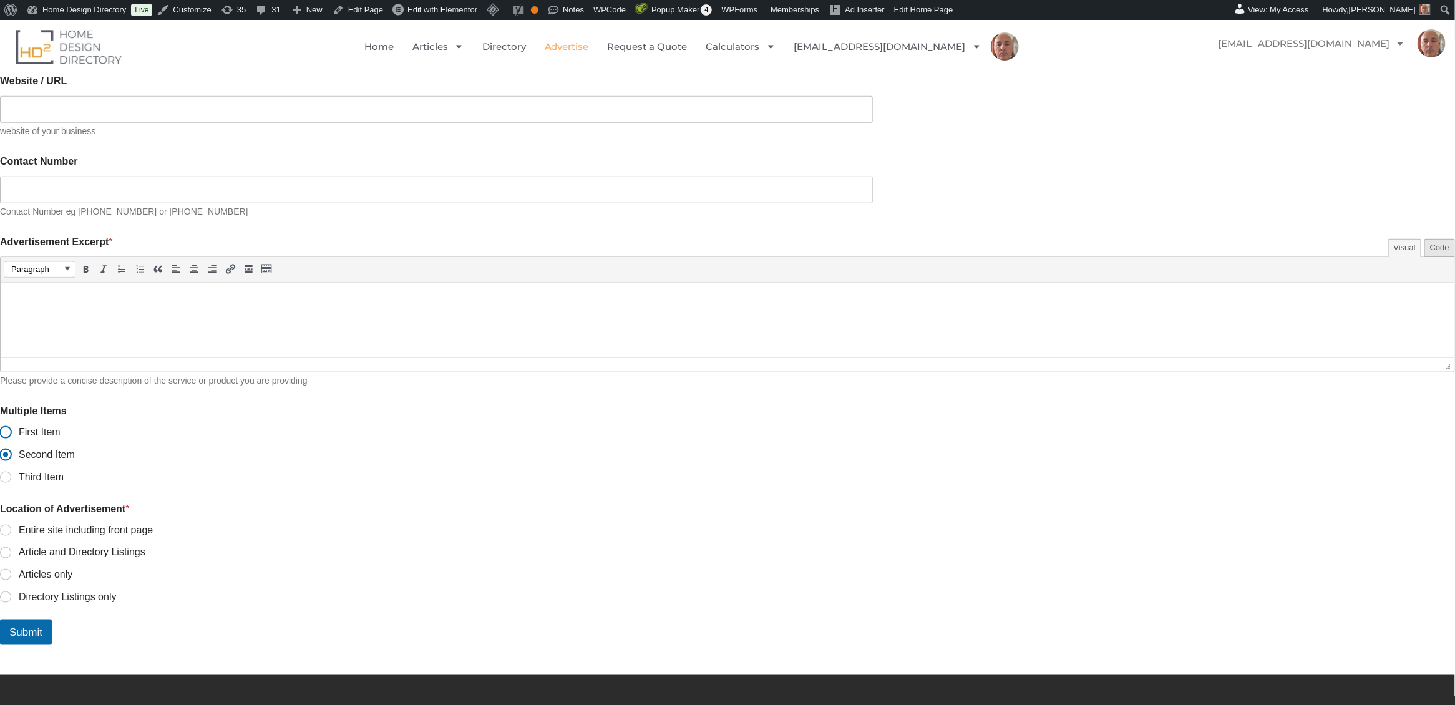
drag, startPoint x: 360, startPoint y: 426, endPoint x: 352, endPoint y: 444, distance: 19.6
click at [11, 428] on input "First Item" at bounding box center [6, 433] width 10 height 10
radio input "true"
drag, startPoint x: 355, startPoint y: 472, endPoint x: 358, endPoint y: 444, distance: 27.6
click at [11, 473] on input "Third Item" at bounding box center [6, 478] width 10 height 10
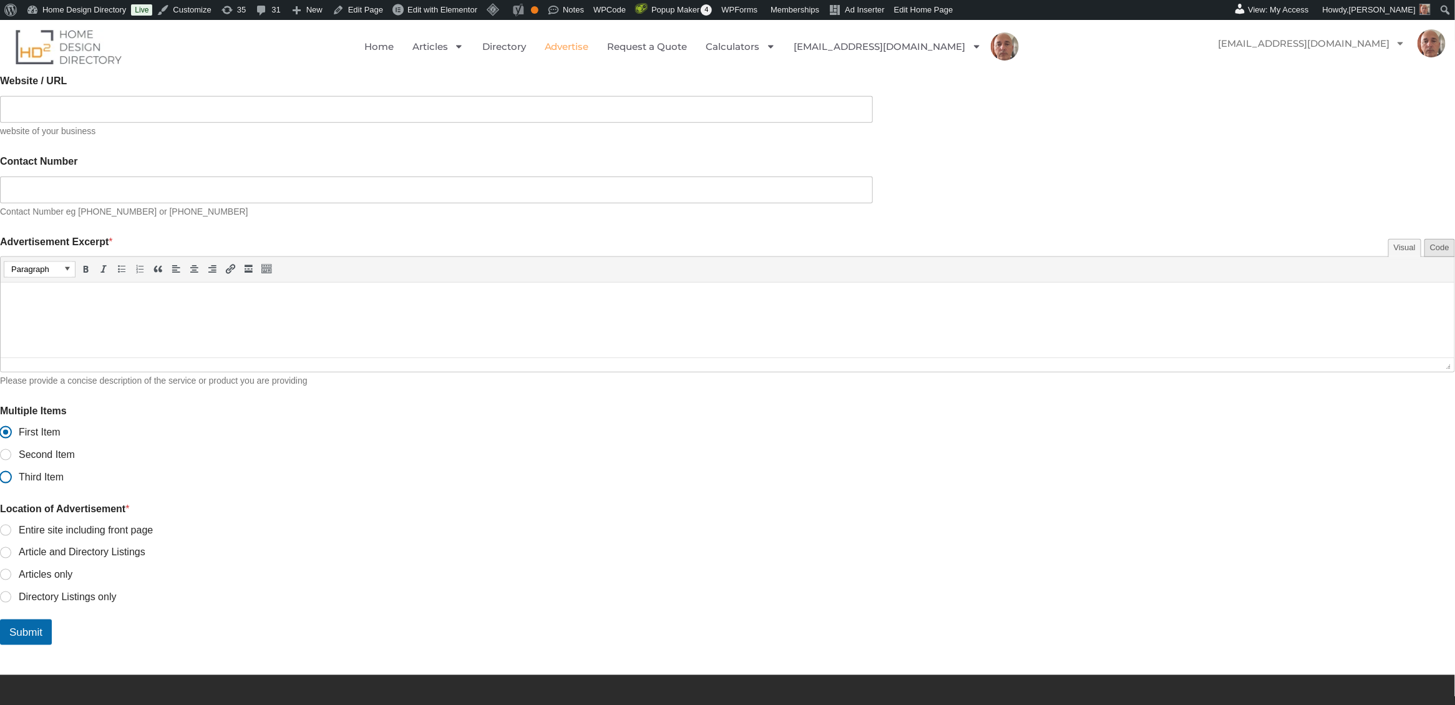
radio input "true"
drag, startPoint x: 358, startPoint y: 438, endPoint x: 389, endPoint y: 418, distance: 37.0
click at [358, 438] on ul "First Item Second Item Third Item" at bounding box center [727, 454] width 1455 height 57
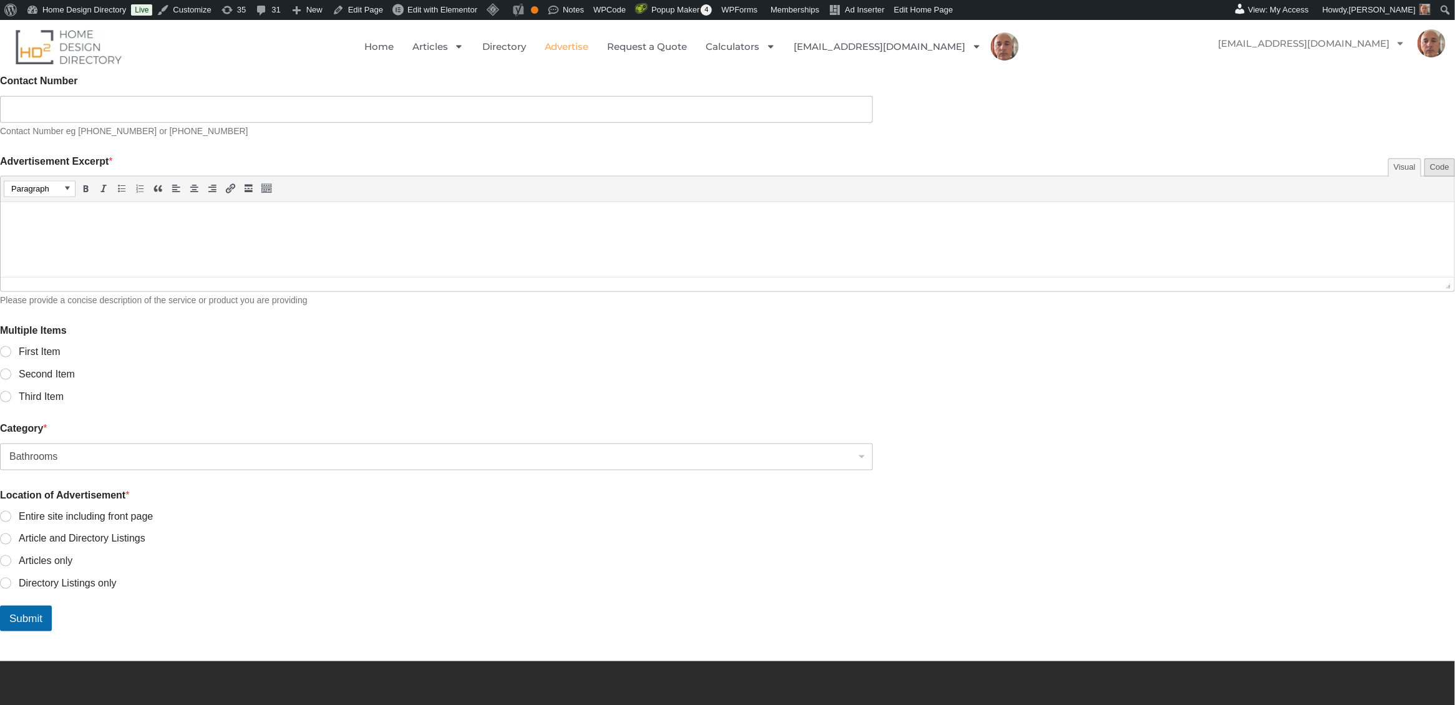
scroll to position [812, 0]
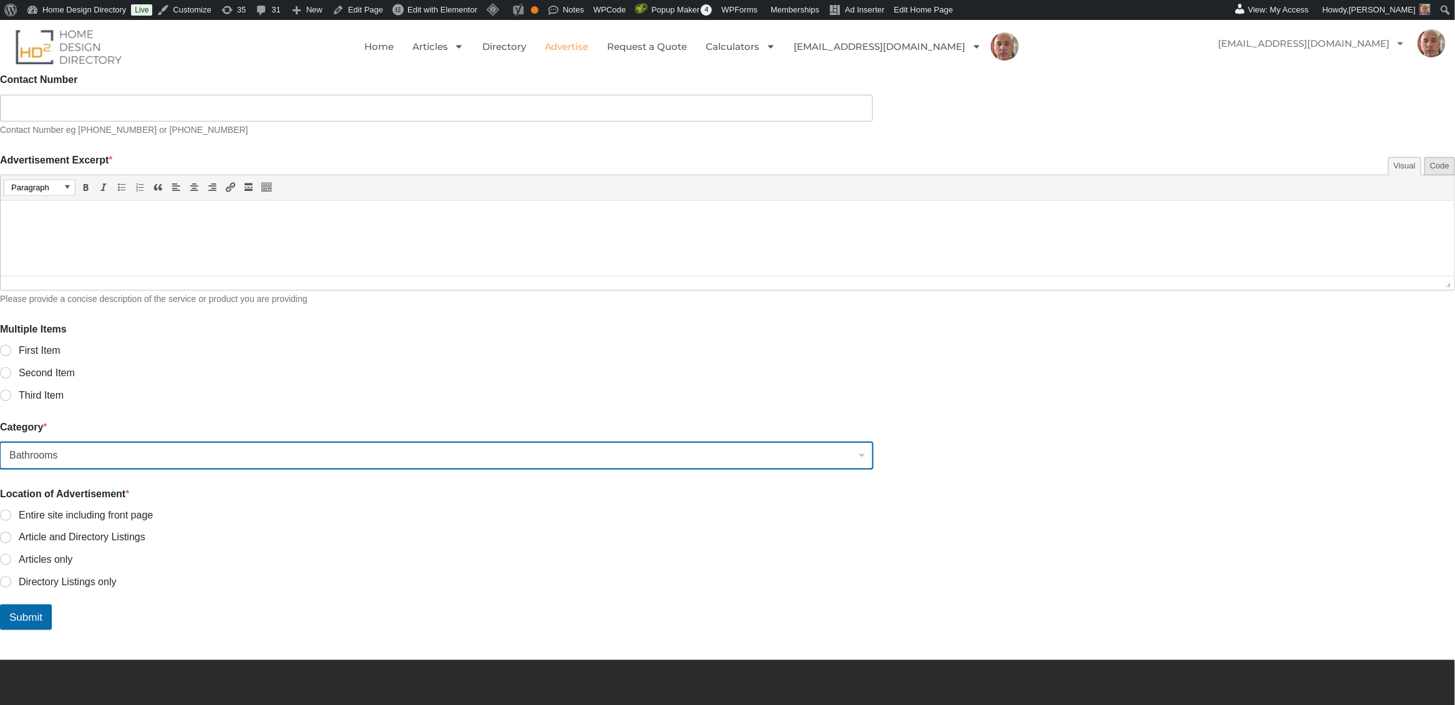
click at [790, 446] on select "Bathrooms" at bounding box center [436, 455] width 873 height 27
